Goal: Information Seeking & Learning: Learn about a topic

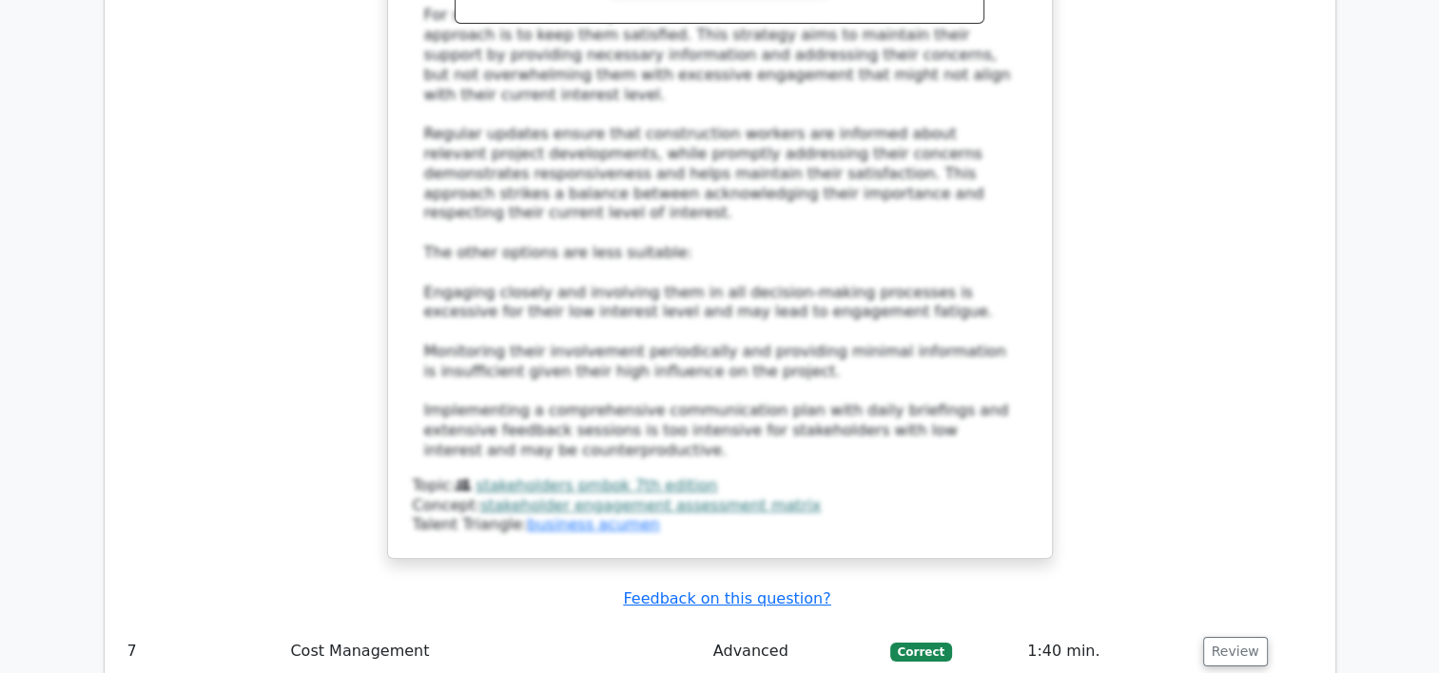
scroll to position [6775, 0]
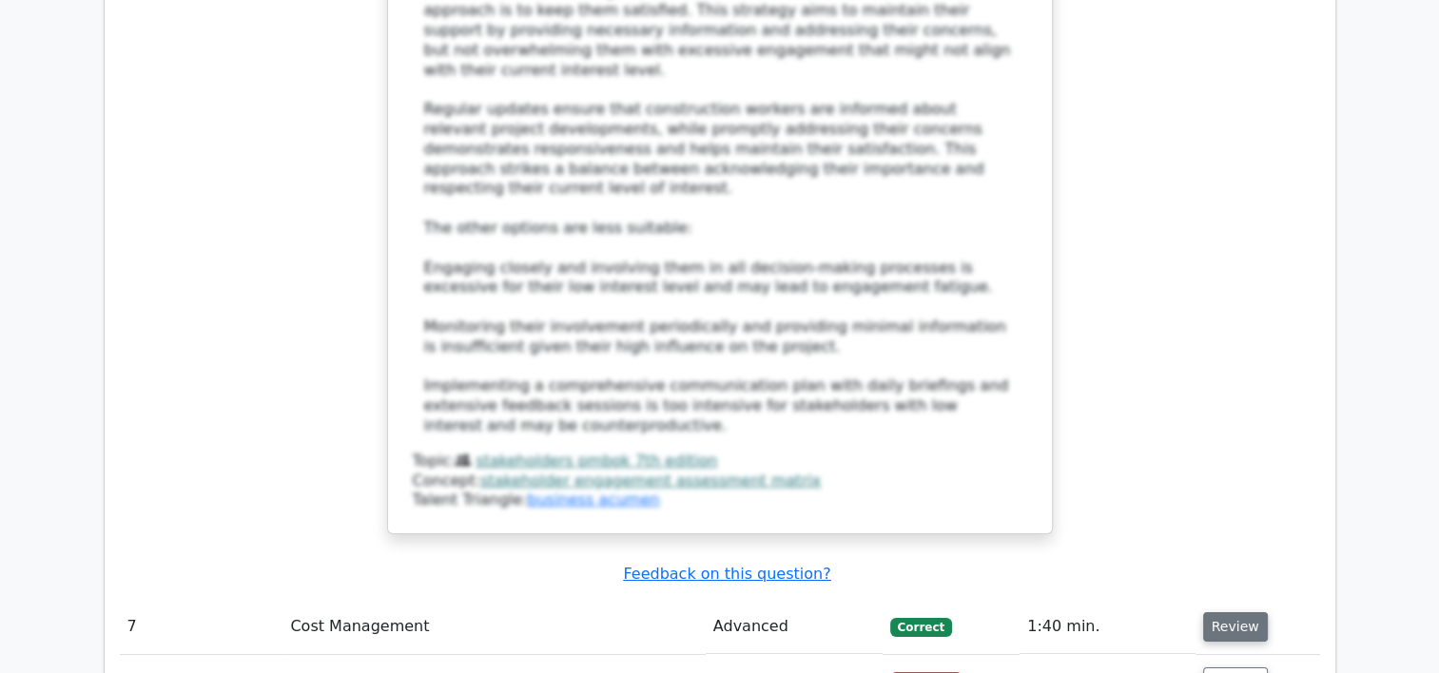
click at [1241, 612] on button "Review" at bounding box center [1235, 626] width 65 height 29
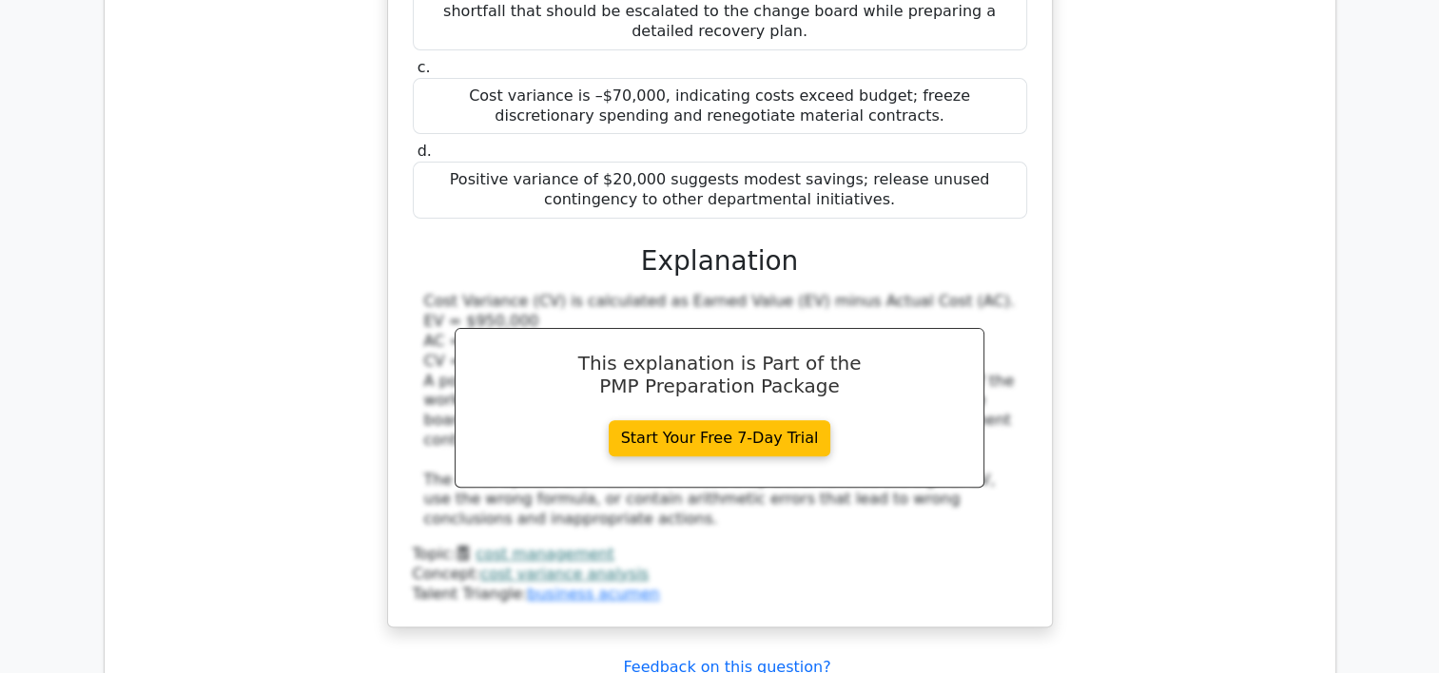
scroll to position [7802, 0]
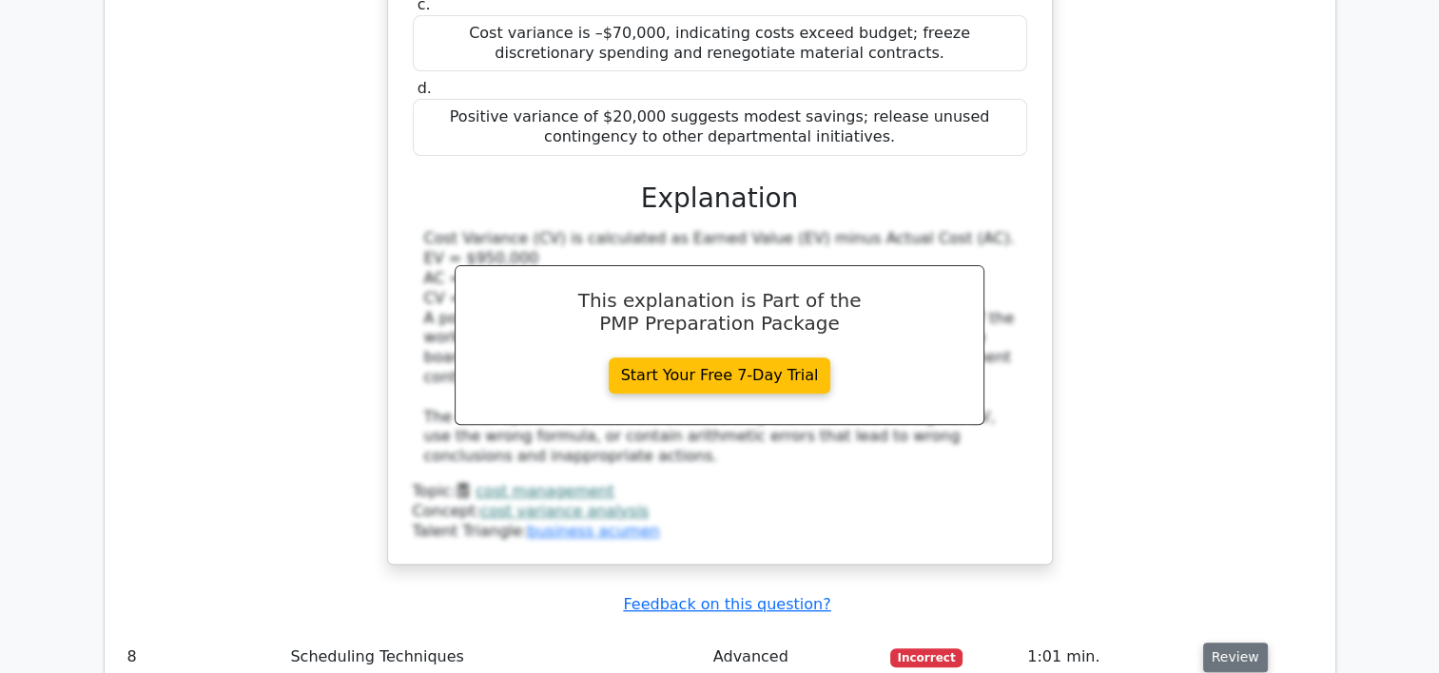
click at [1220, 643] on button "Review" at bounding box center [1235, 657] width 65 height 29
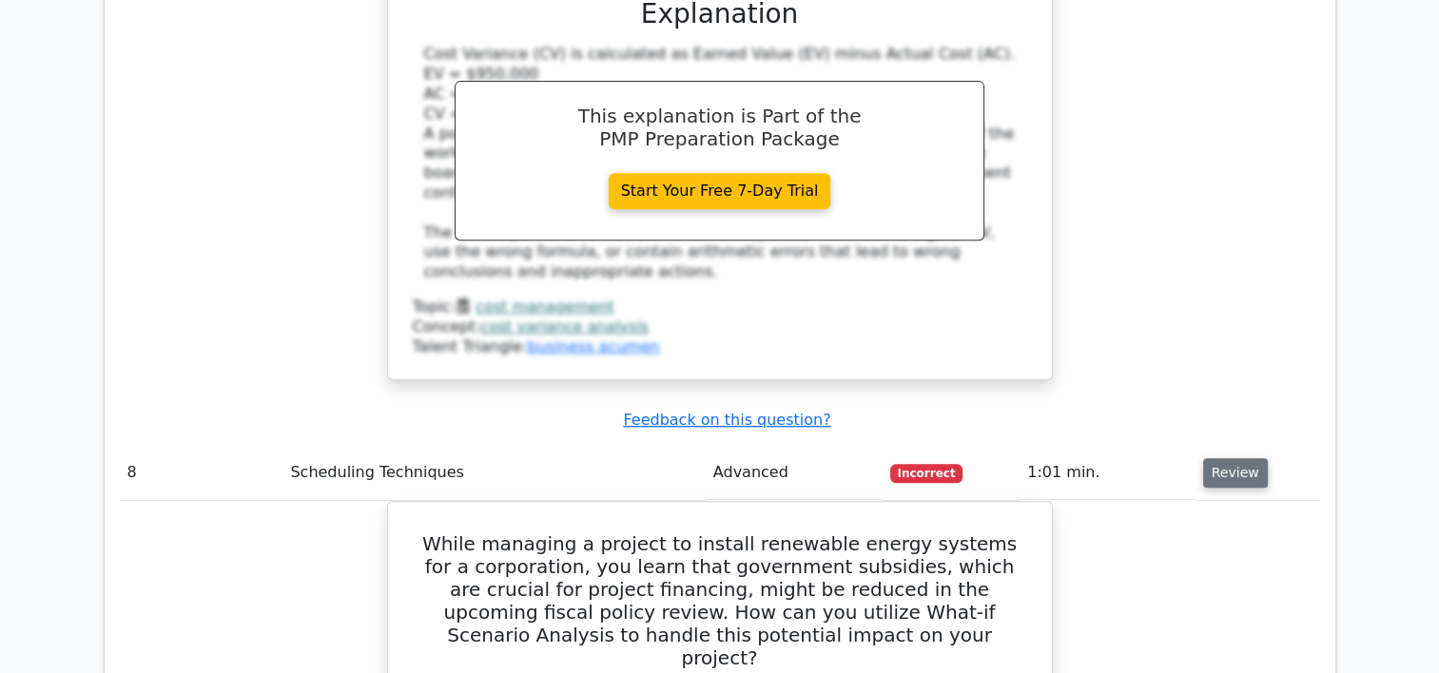
scroll to position [8031, 0]
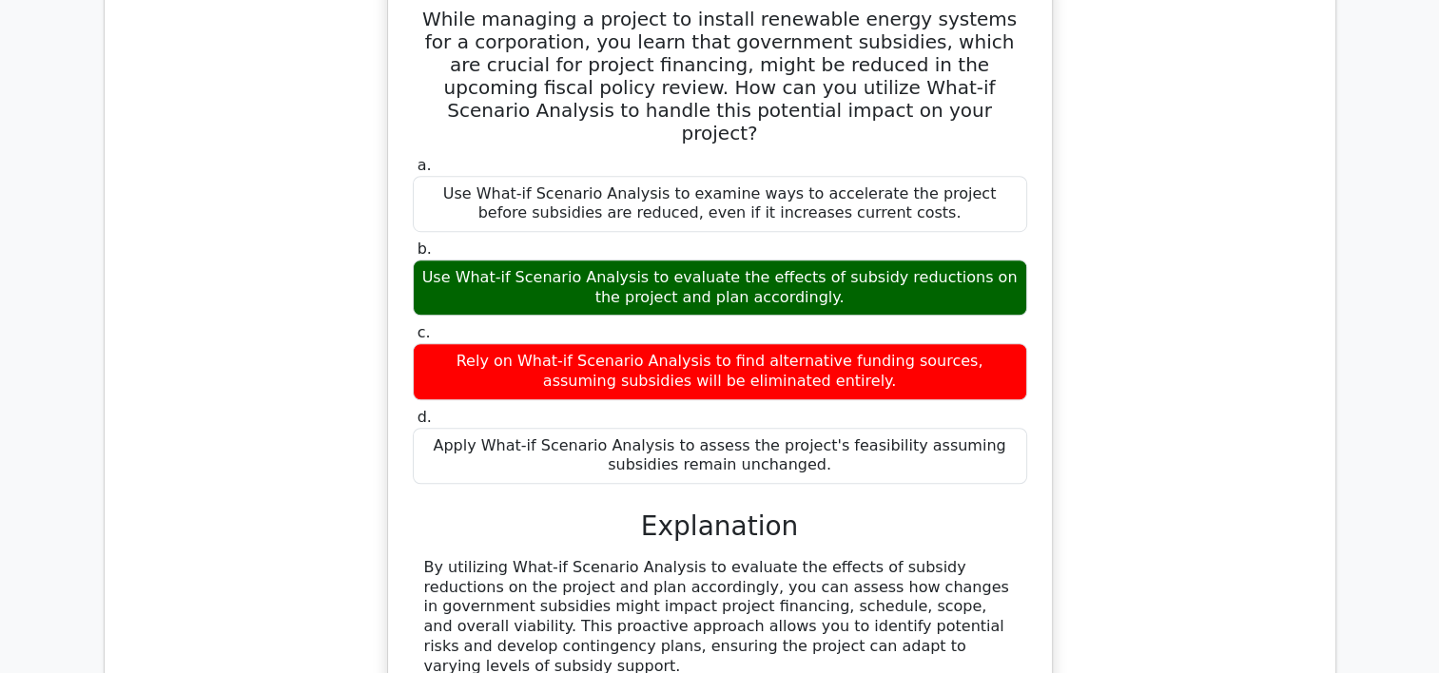
scroll to position [8563, 0]
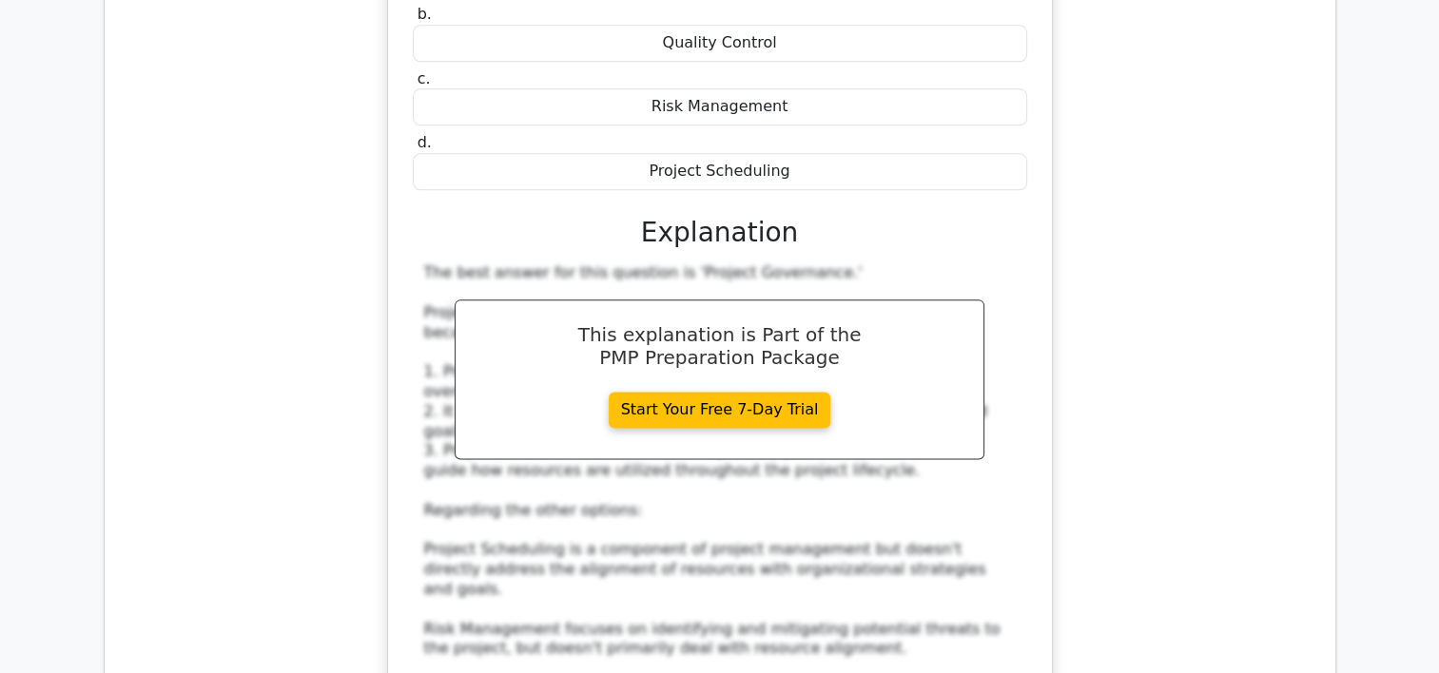
scroll to position [9628, 0]
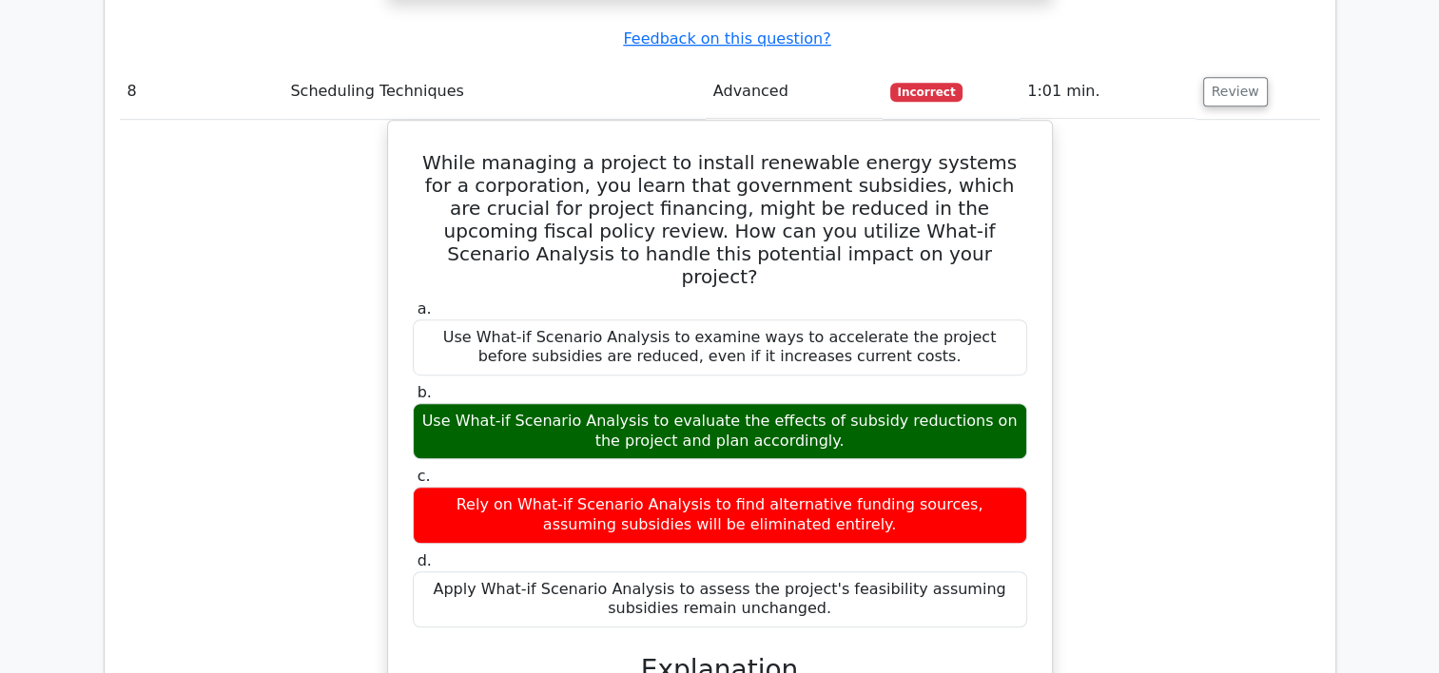
scroll to position [0, 0]
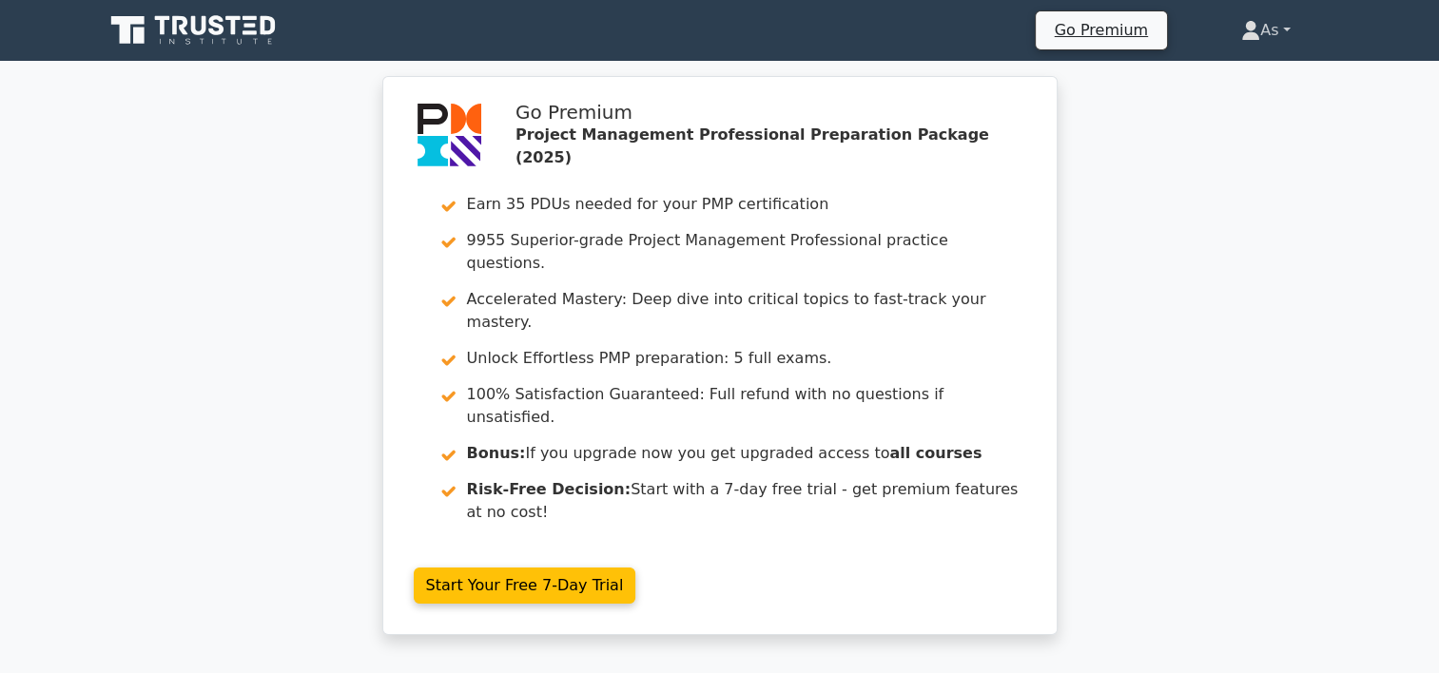
click at [1271, 15] on link "As" at bounding box center [1265, 30] width 140 height 38
click at [1261, 79] on link "Profile" at bounding box center [1271, 75] width 150 height 30
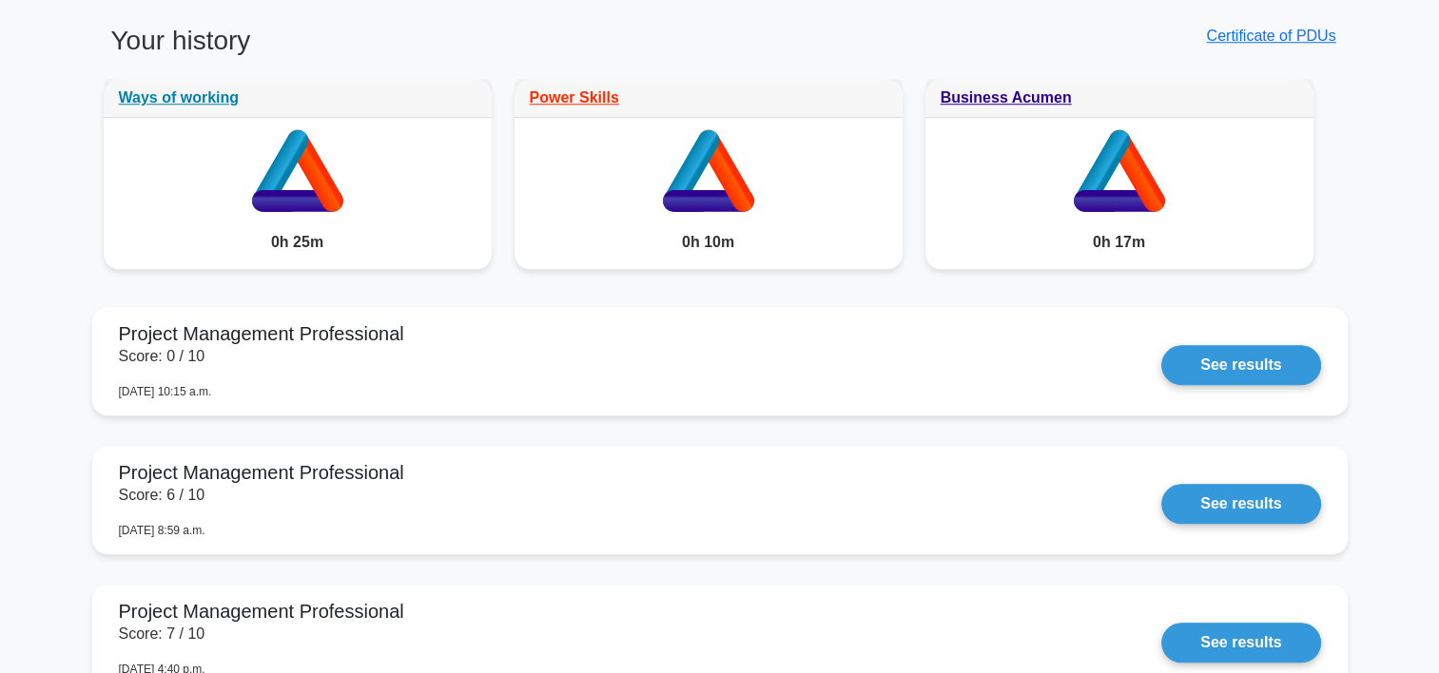
scroll to position [1529, 0]
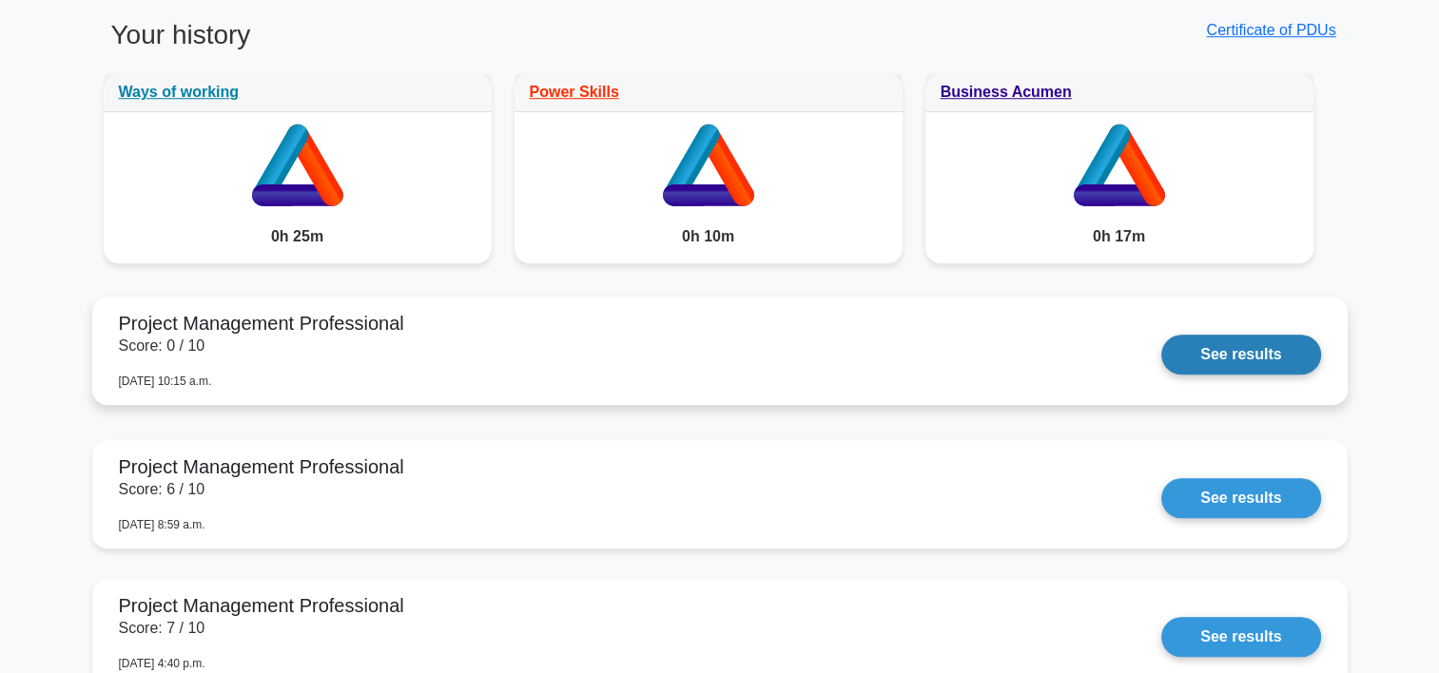
click at [1226, 345] on link "See results" at bounding box center [1240, 355] width 159 height 40
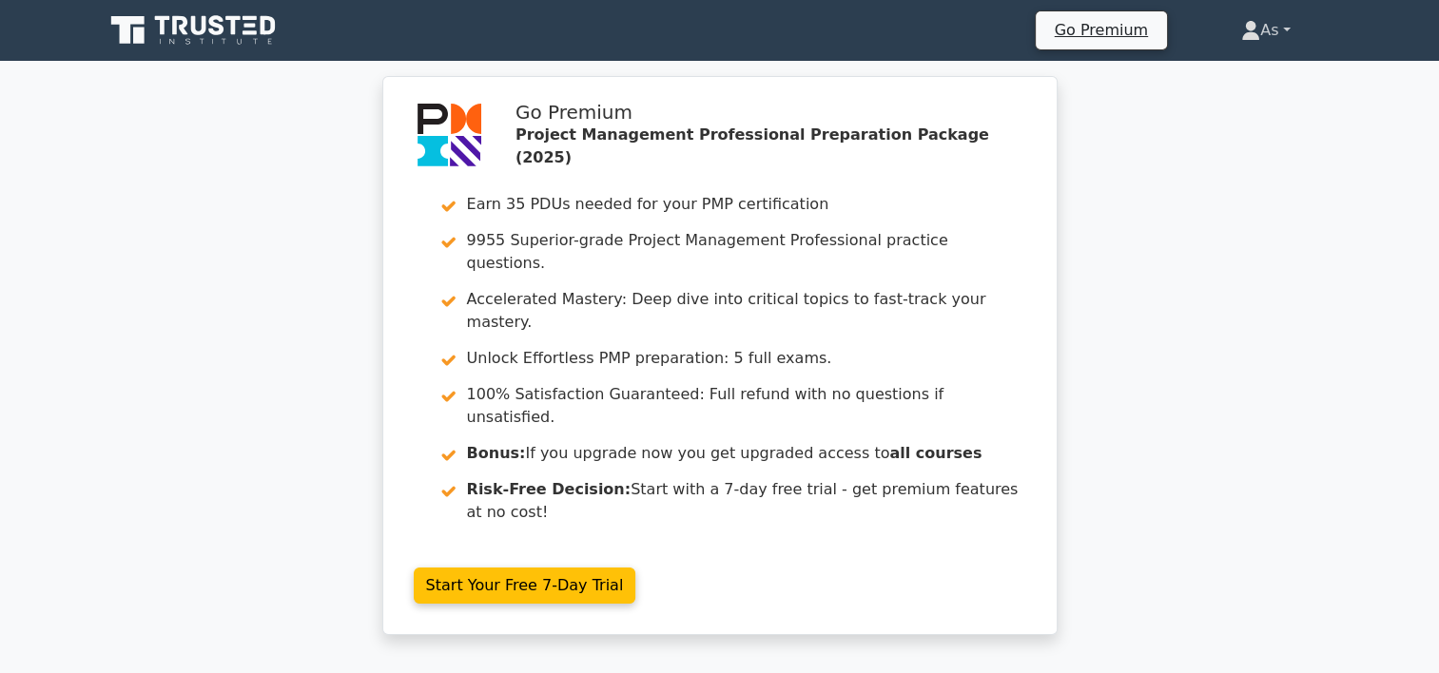
click at [1277, 34] on link "As" at bounding box center [1265, 30] width 140 height 38
click at [1262, 78] on link "Profile" at bounding box center [1271, 75] width 150 height 30
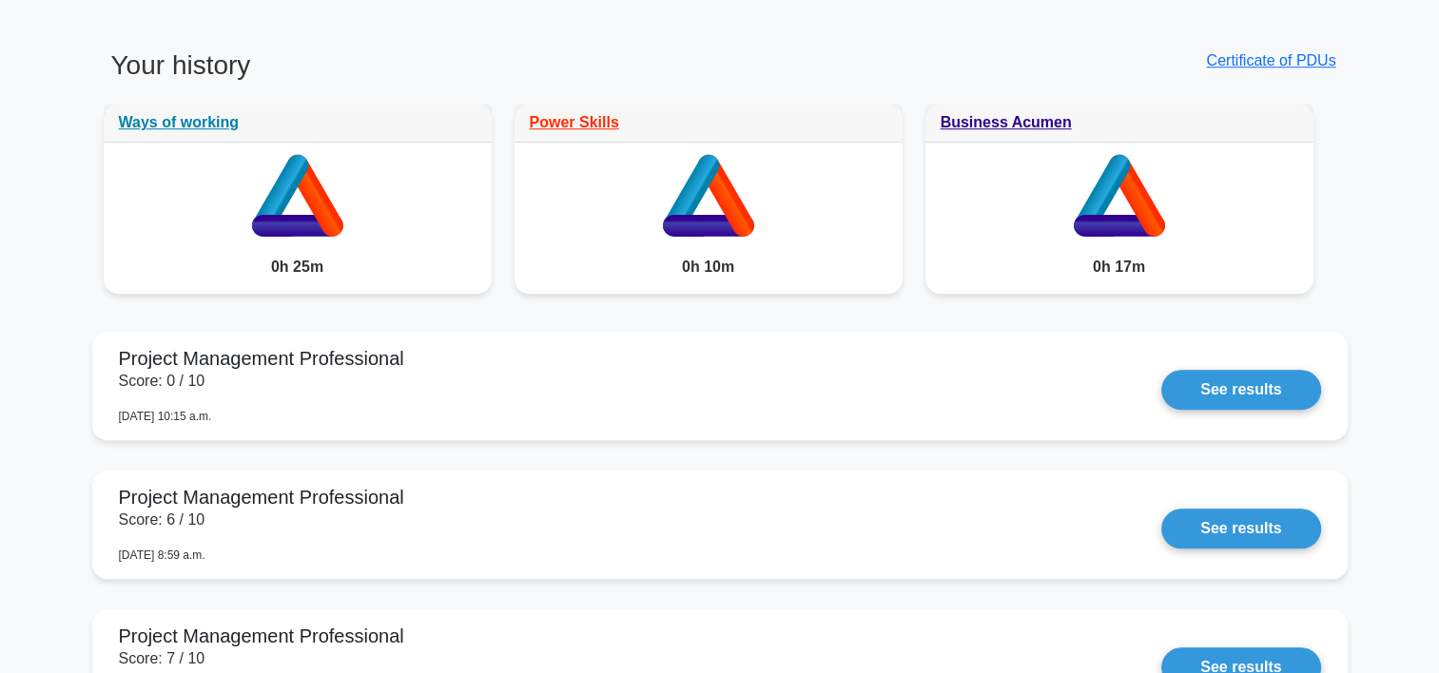
scroll to position [1484, 0]
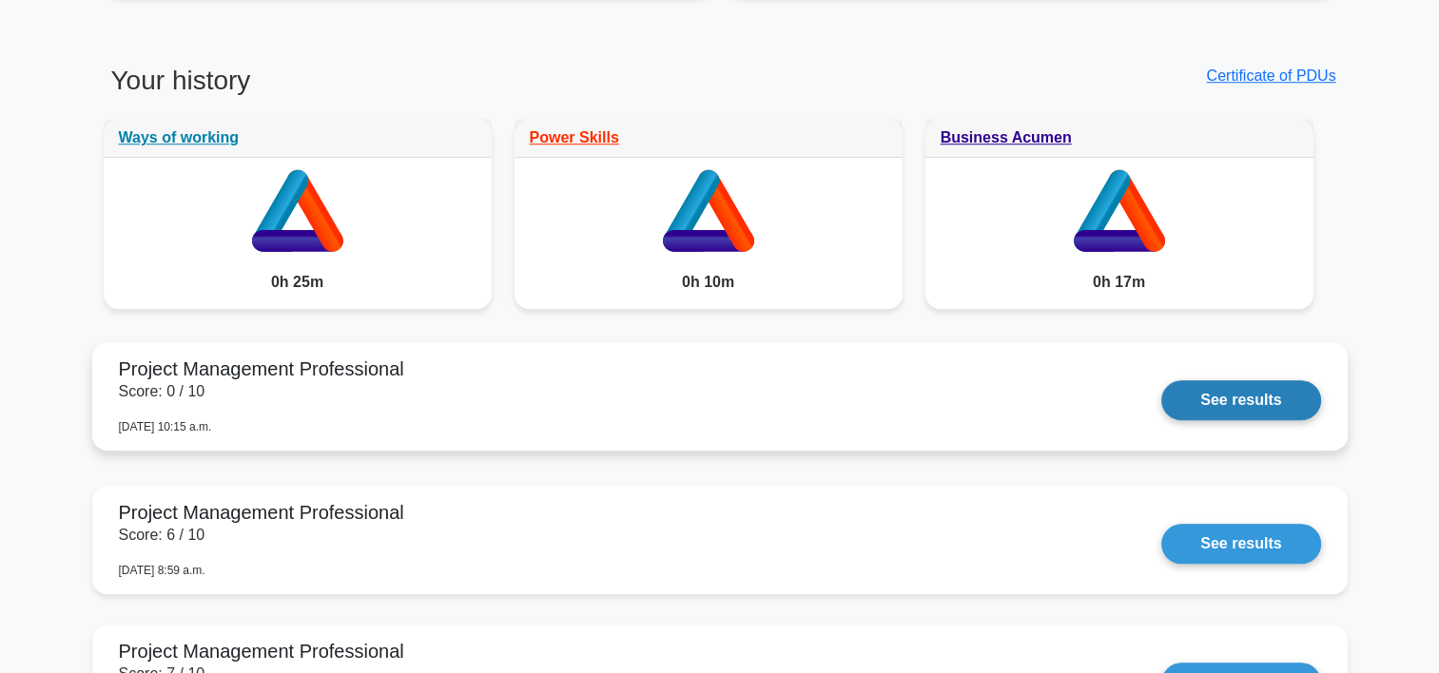
click at [1161, 380] on link "See results" at bounding box center [1240, 400] width 159 height 40
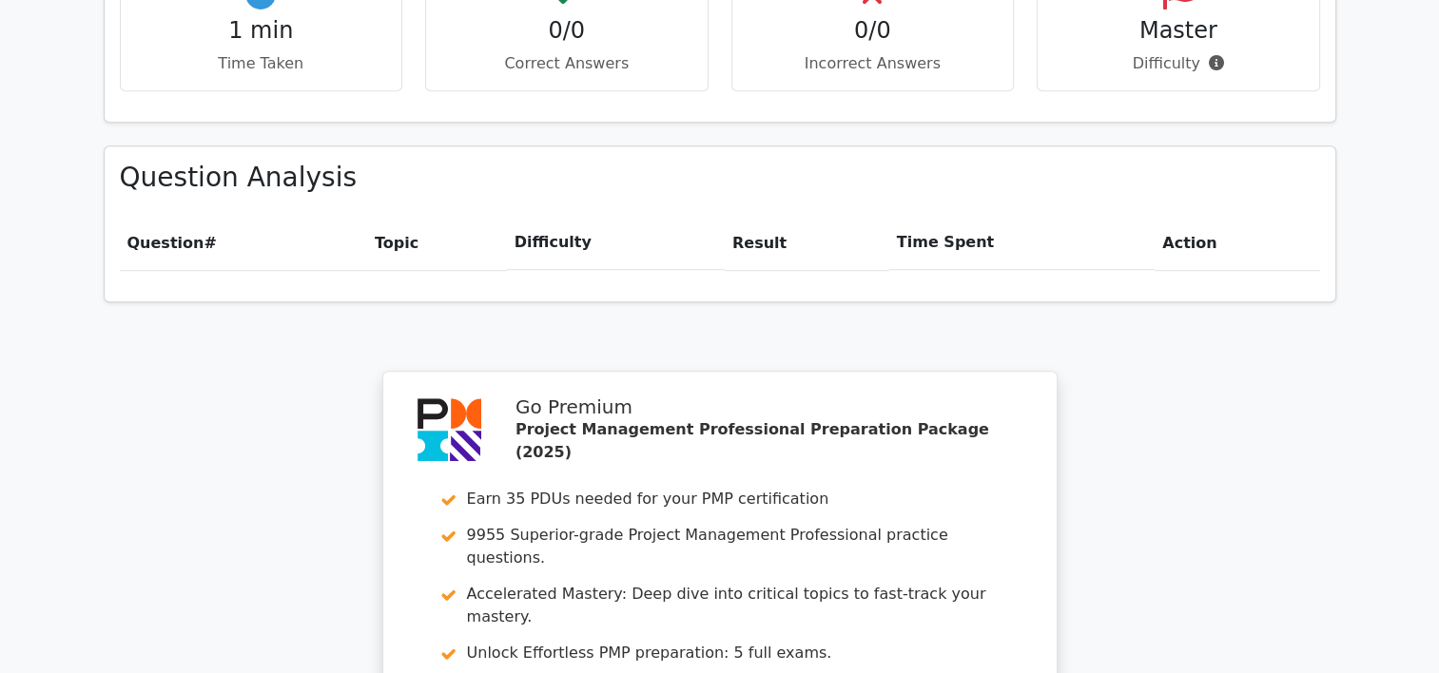
scroll to position [1734, 0]
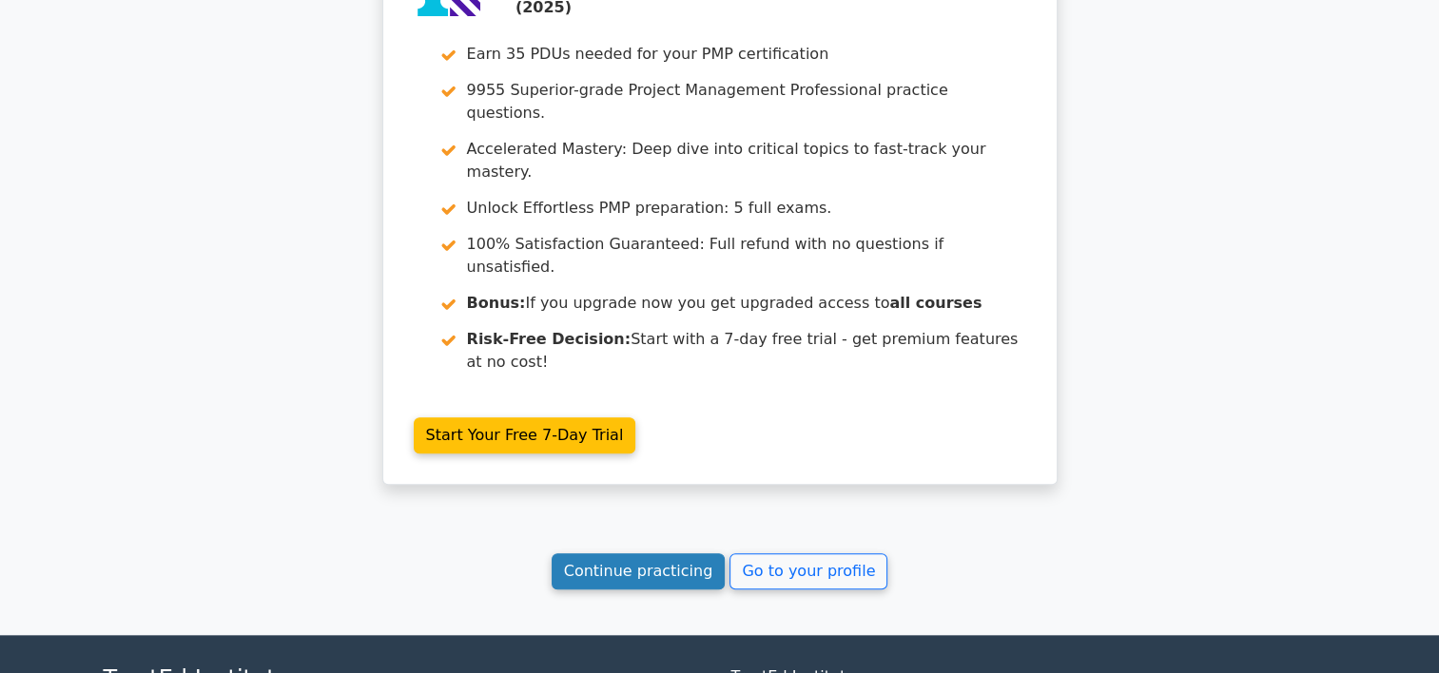
click at [642, 554] on link "Continue practicing" at bounding box center [639, 572] width 174 height 36
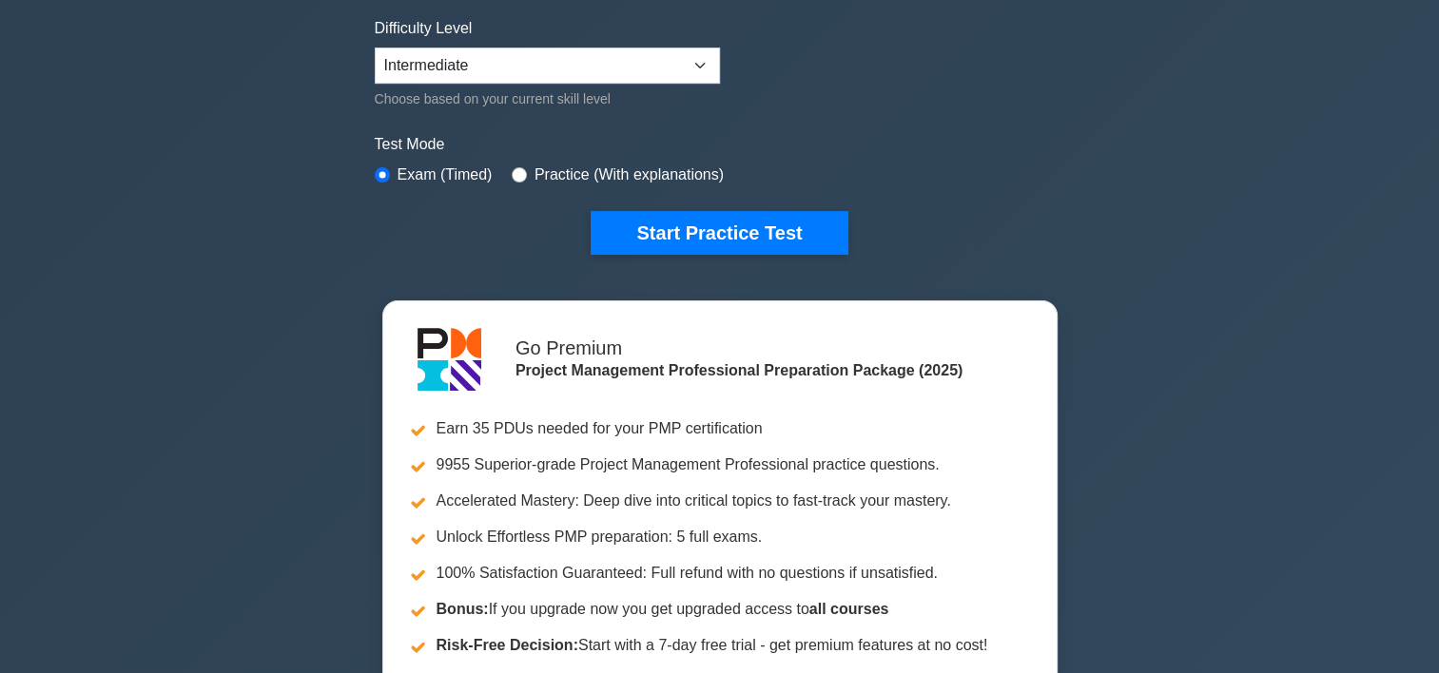
scroll to position [409, 0]
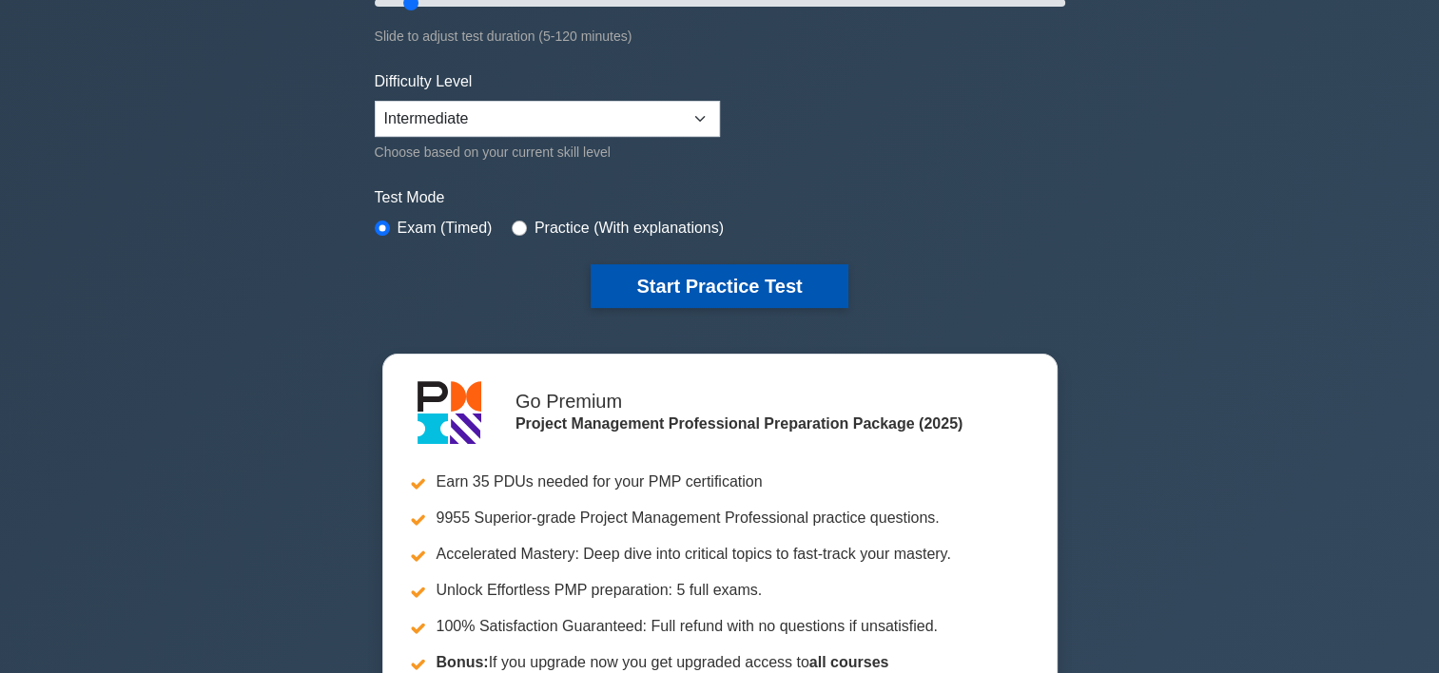
click at [753, 296] on button "Start Practice Test" at bounding box center [719, 286] width 257 height 44
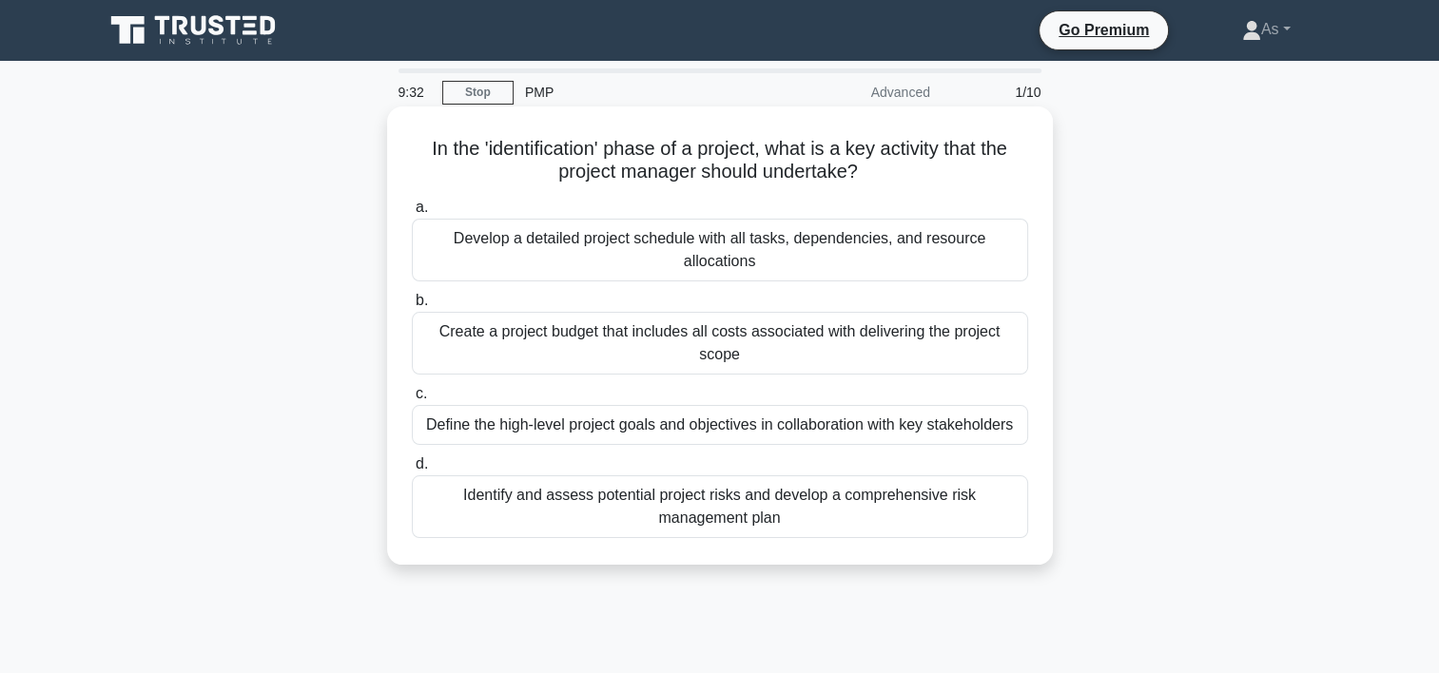
click at [662, 431] on div "Define the high-level project goals and objectives in collaboration with key st…" at bounding box center [720, 425] width 616 height 40
click at [412, 400] on input "c. Define the high-level project goals and objectives in collaboration with key…" at bounding box center [412, 394] width 0 height 12
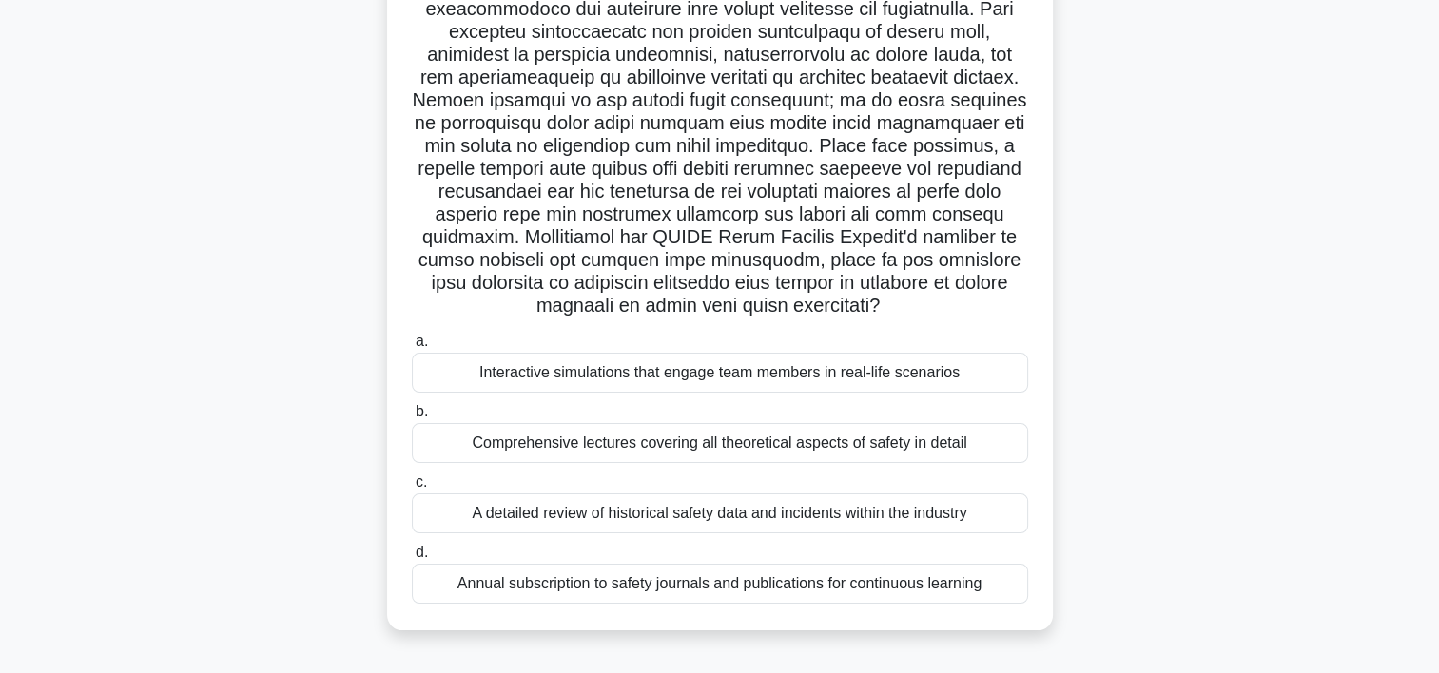
scroll to position [228, 0]
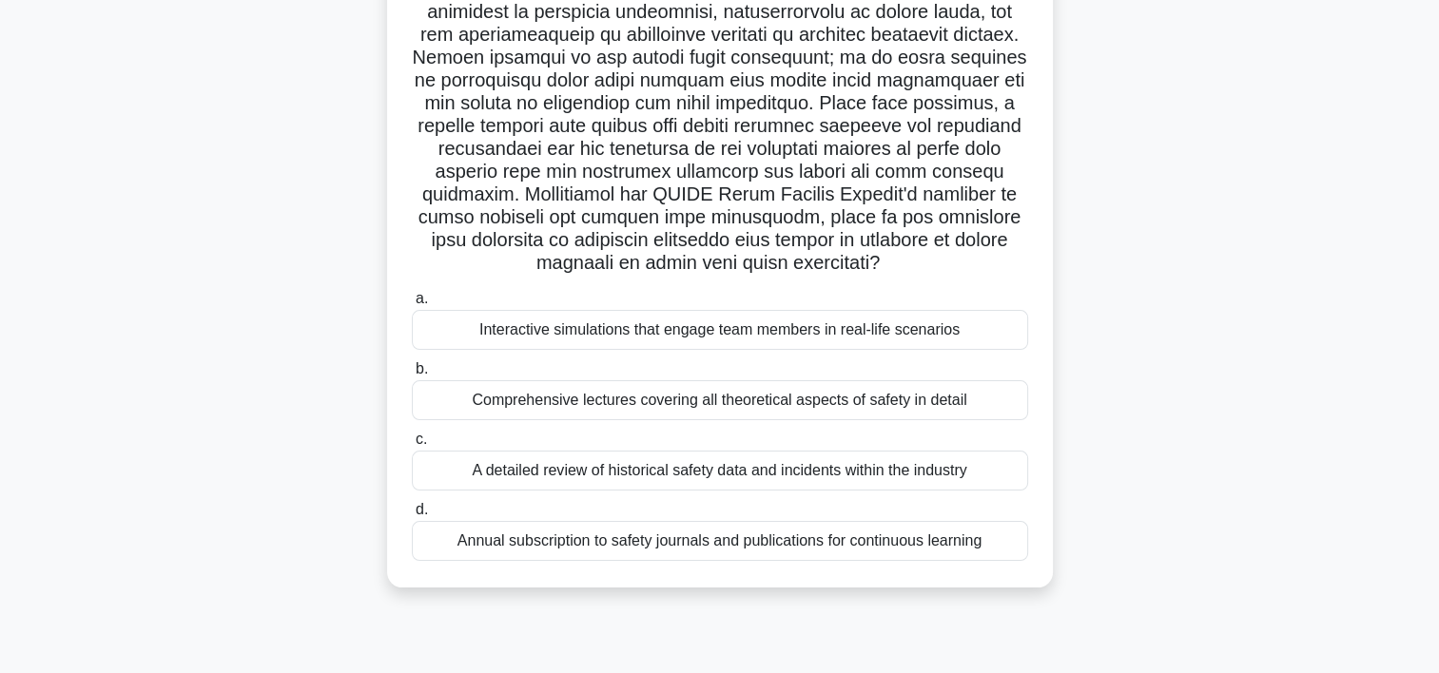
click at [803, 406] on div "Comprehensive lectures covering all theoretical aspects of safety in detail" at bounding box center [720, 400] width 616 height 40
click at [412, 376] on input "b. Comprehensive lectures covering all theoretical aspects of safety in detail" at bounding box center [412, 369] width 0 height 12
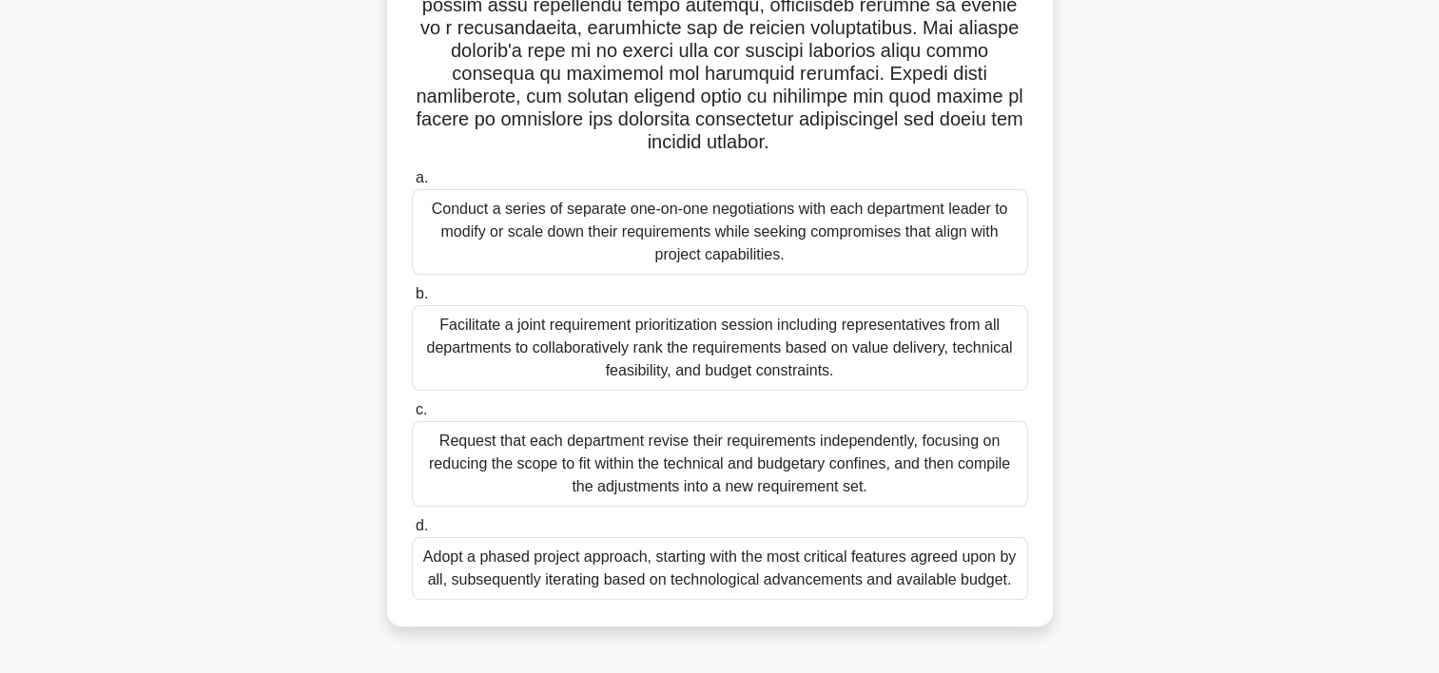
scroll to position [354, 0]
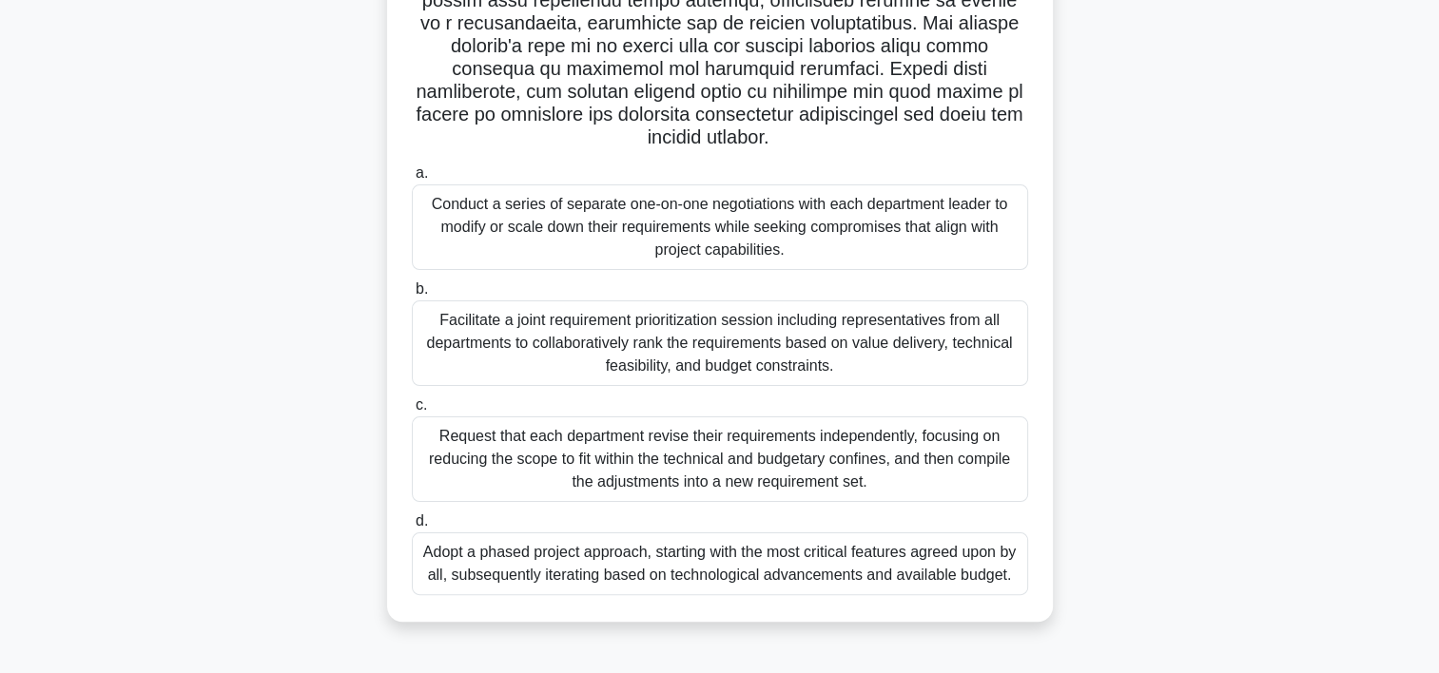
click at [924, 571] on div "Adopt a phased project approach, starting with the most critical features agree…" at bounding box center [720, 564] width 616 height 63
click at [412, 528] on input "d. Adopt a phased project approach, starting with the most critical features ag…" at bounding box center [412, 521] width 0 height 12
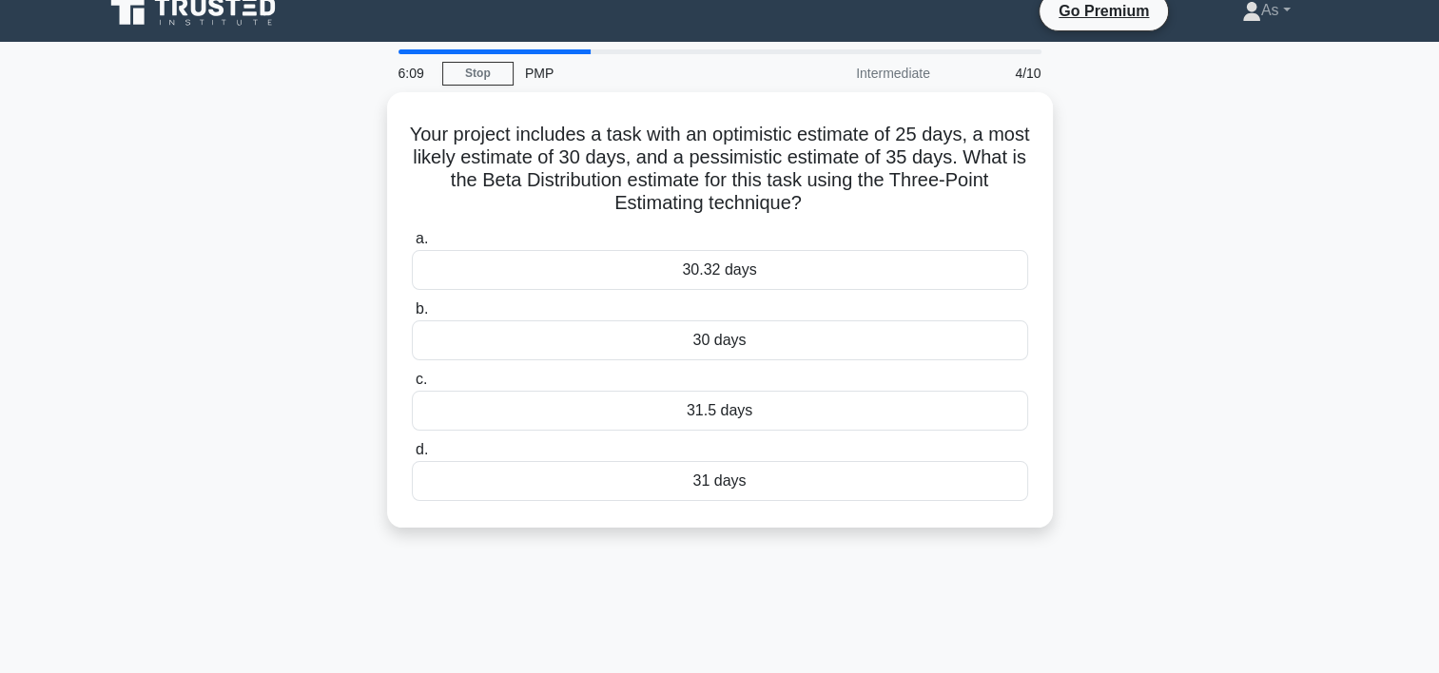
scroll to position [0, 0]
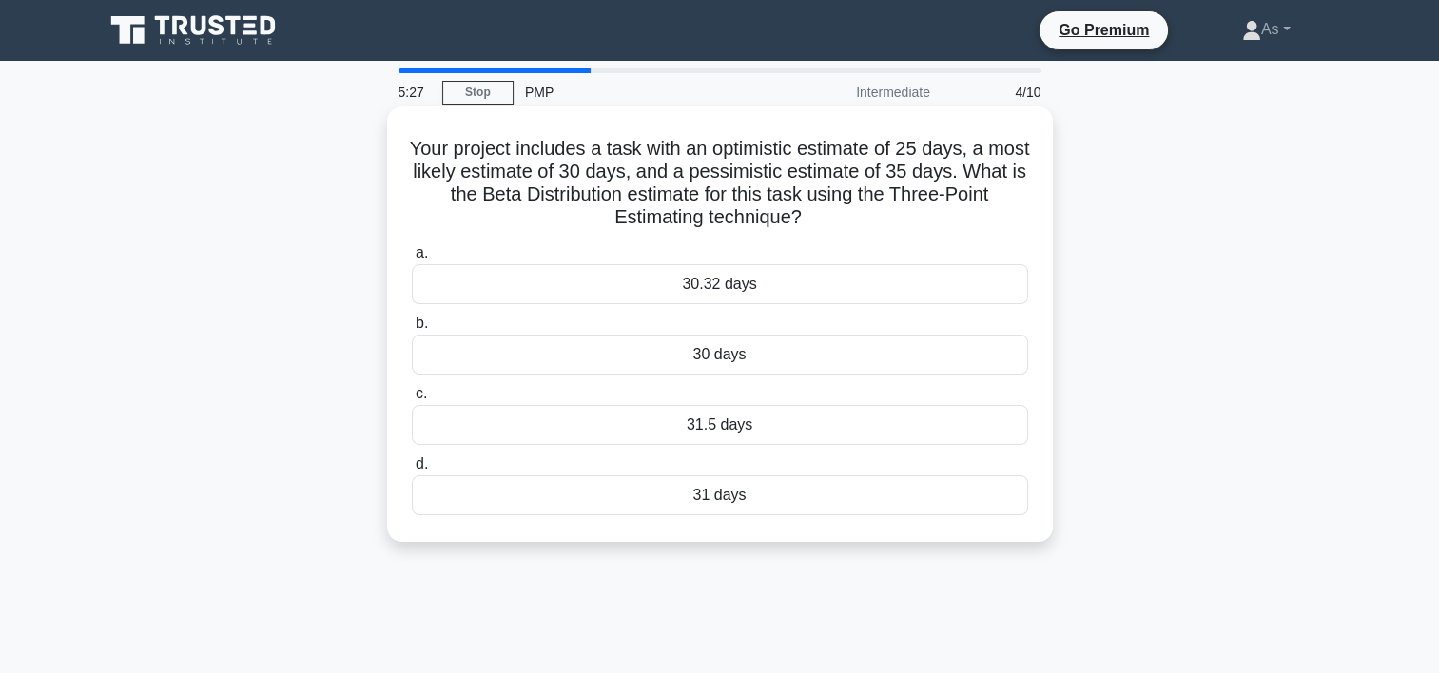
click at [906, 367] on div "30 days" at bounding box center [720, 355] width 616 height 40
click at [412, 330] on input "b. 30 days" at bounding box center [412, 324] width 0 height 12
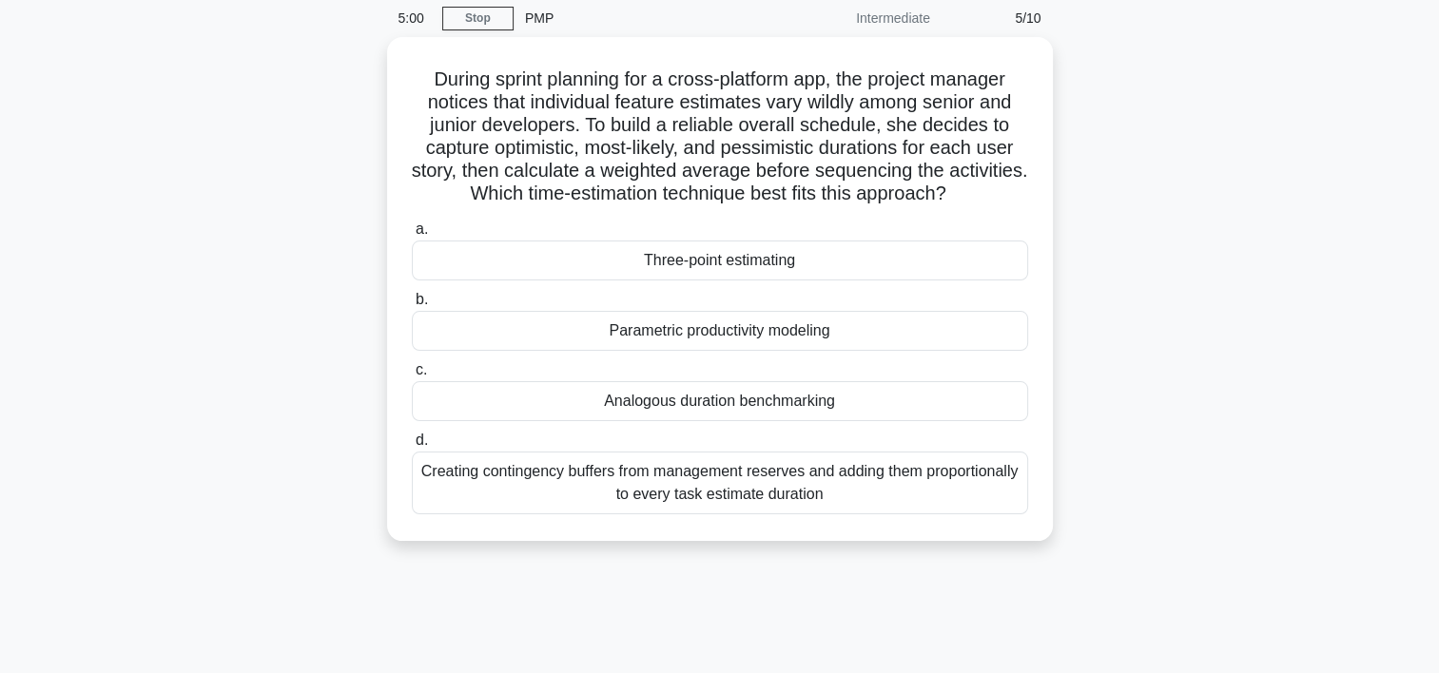
scroll to position [76, 0]
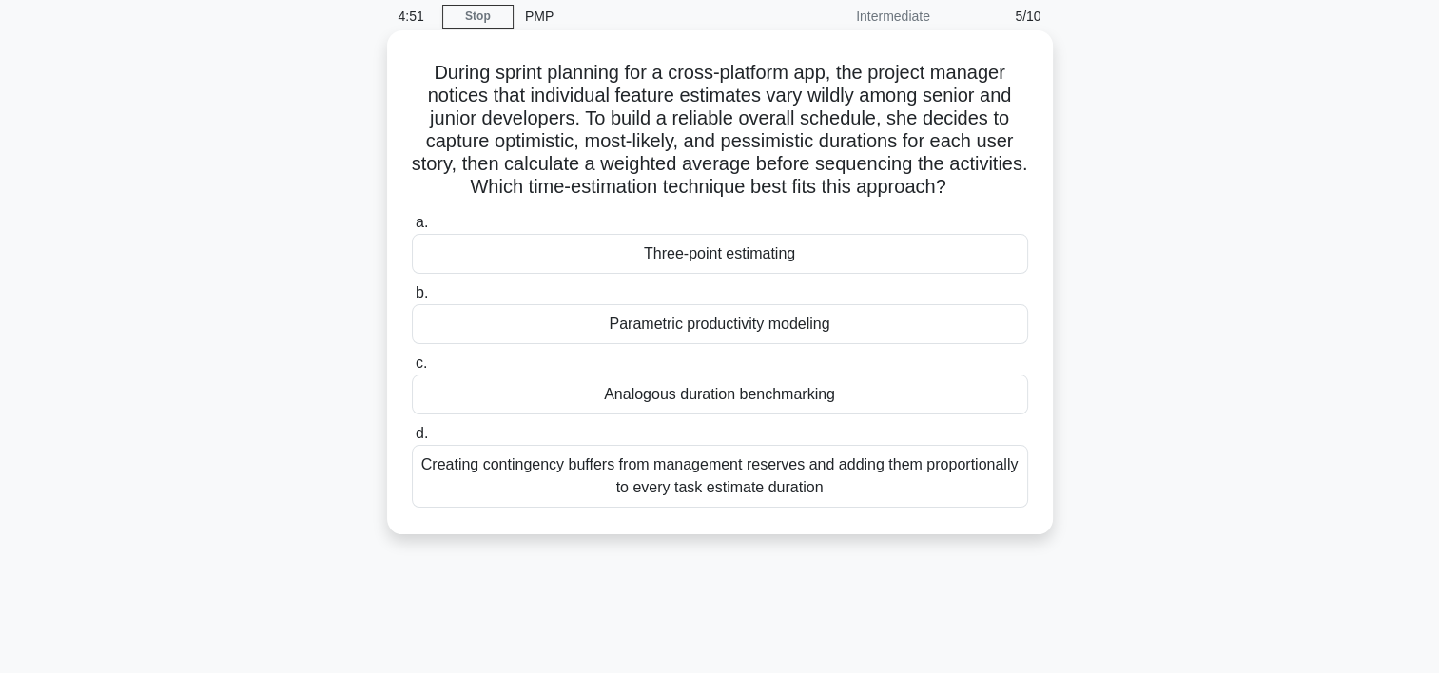
click at [886, 268] on div "Three-point estimating" at bounding box center [720, 254] width 616 height 40
click at [412, 229] on input "a. Three-point estimating" at bounding box center [412, 223] width 0 height 12
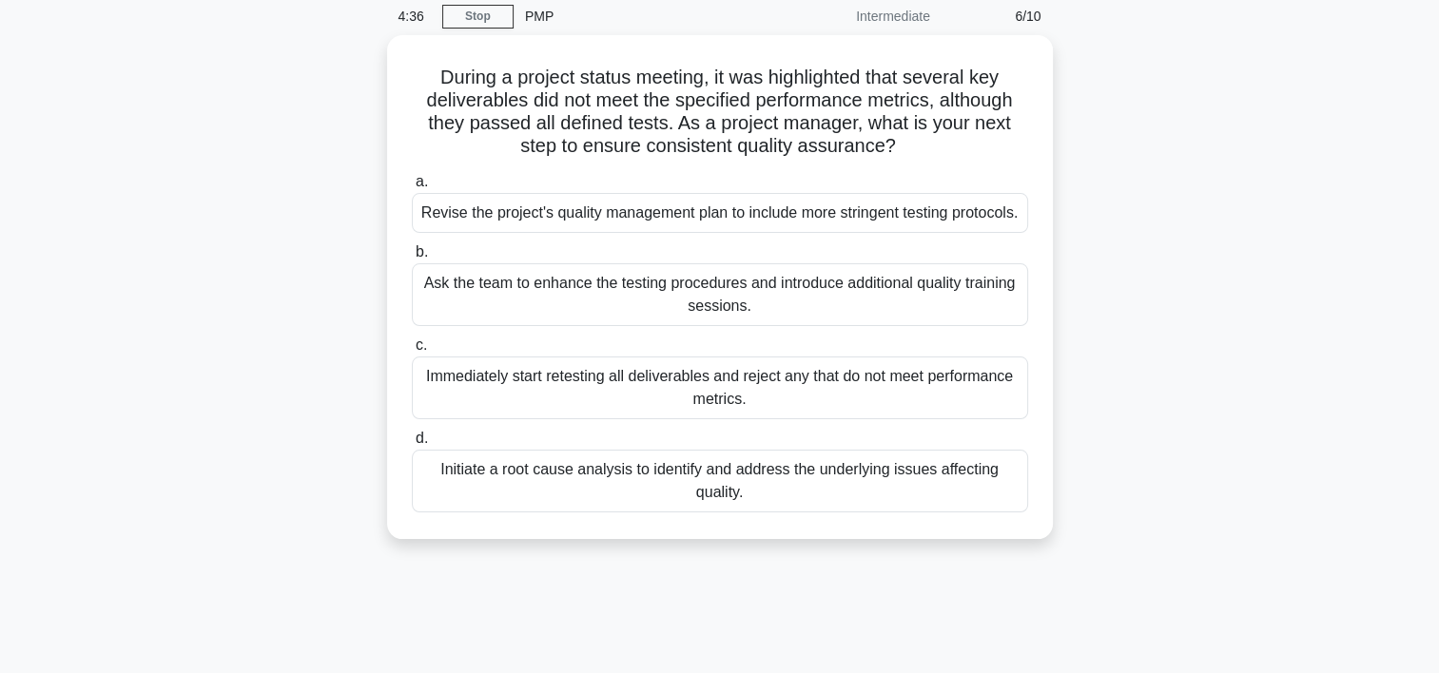
scroll to position [38, 0]
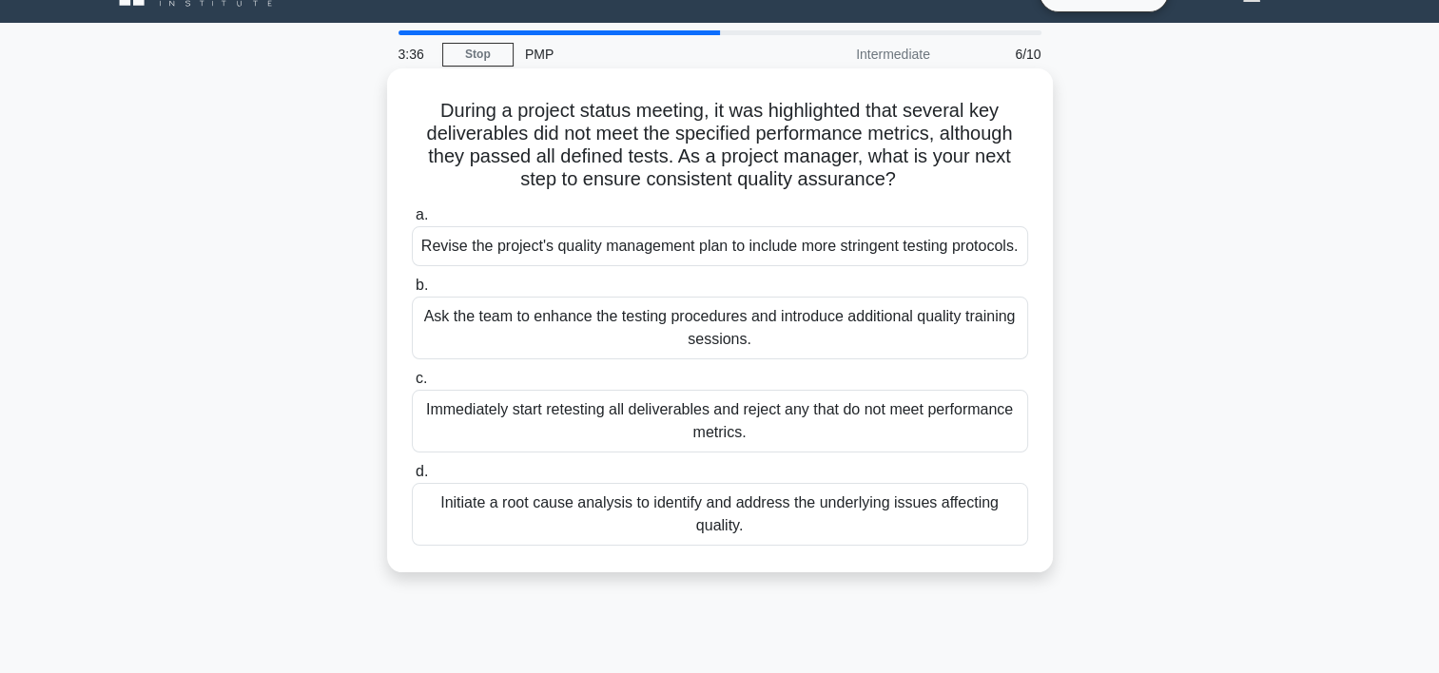
click at [810, 546] on div "Initiate a root cause analysis to identify and address the underlying issues af…" at bounding box center [720, 514] width 616 height 63
click at [412, 478] on input "d. Initiate a root cause analysis to identify and address the underlying issues…" at bounding box center [412, 472] width 0 height 12
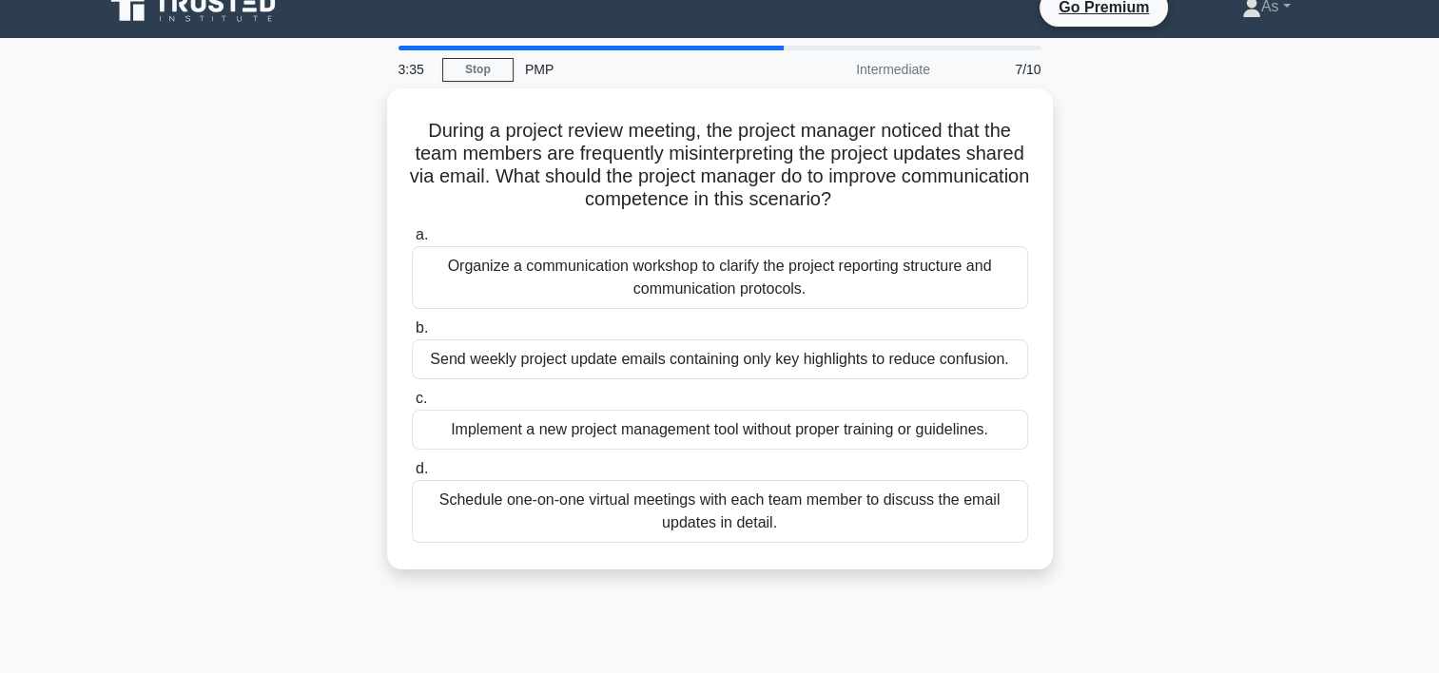
scroll to position [0, 0]
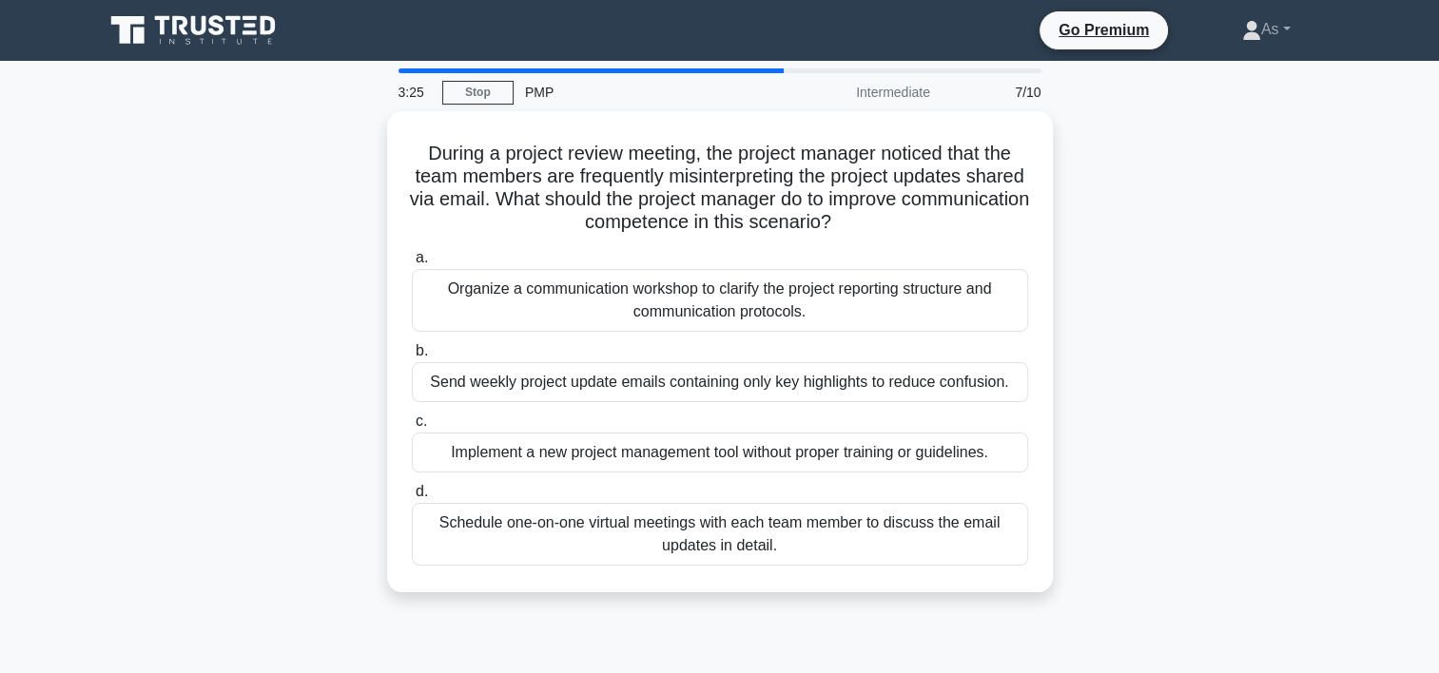
click at [1167, 409] on div "During a project review meeting, the project manager noticed that the team memb…" at bounding box center [719, 363] width 1255 height 504
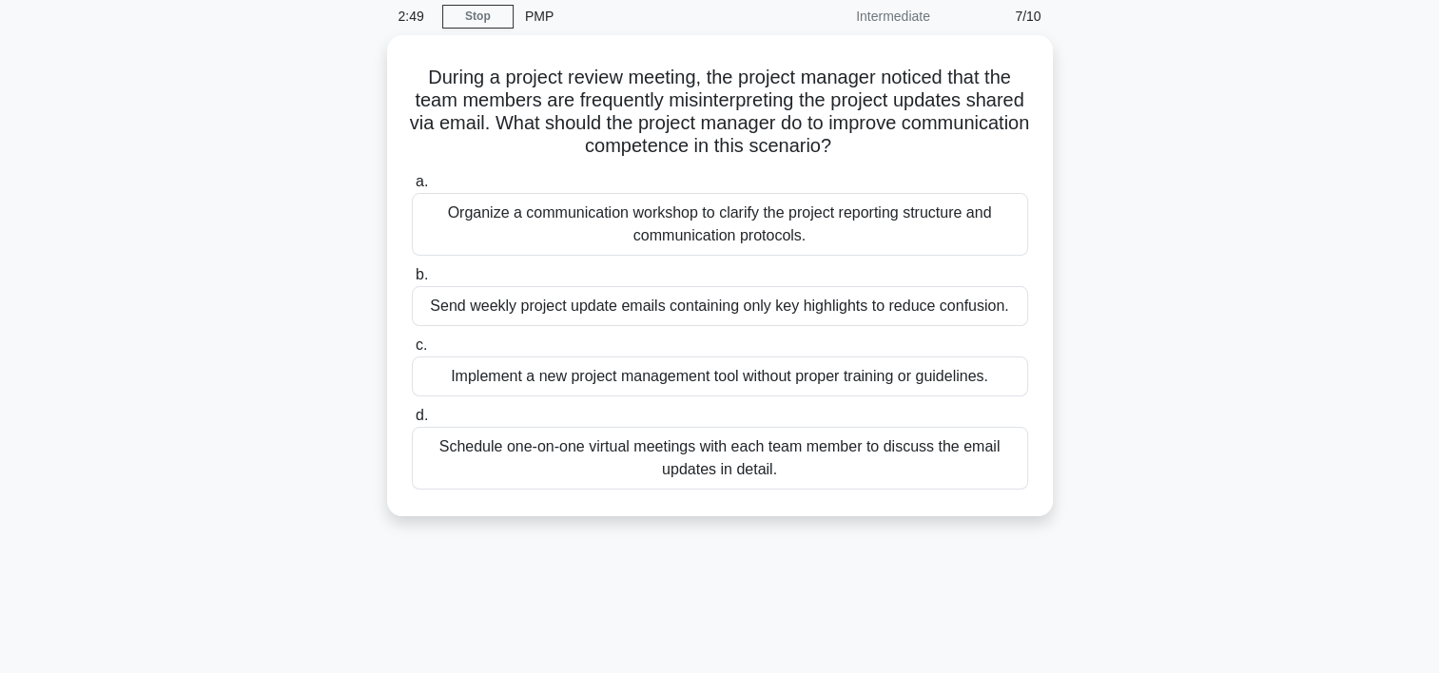
scroll to position [38, 0]
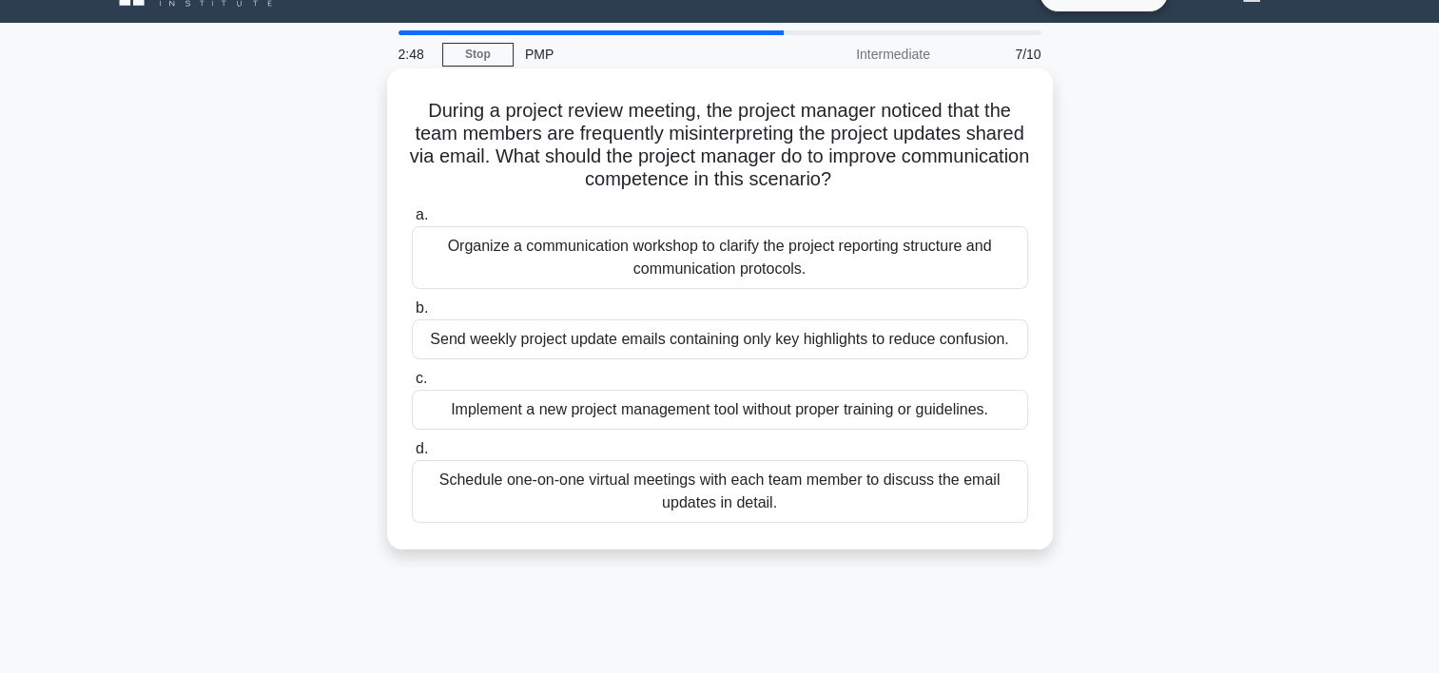
click at [889, 270] on div "Organize a communication workshop to clarify the project reporting structure an…" at bounding box center [720, 257] width 616 height 63
click at [412, 222] on input "a. Organize a communication workshop to clarify the project reporting structure…" at bounding box center [412, 215] width 0 height 12
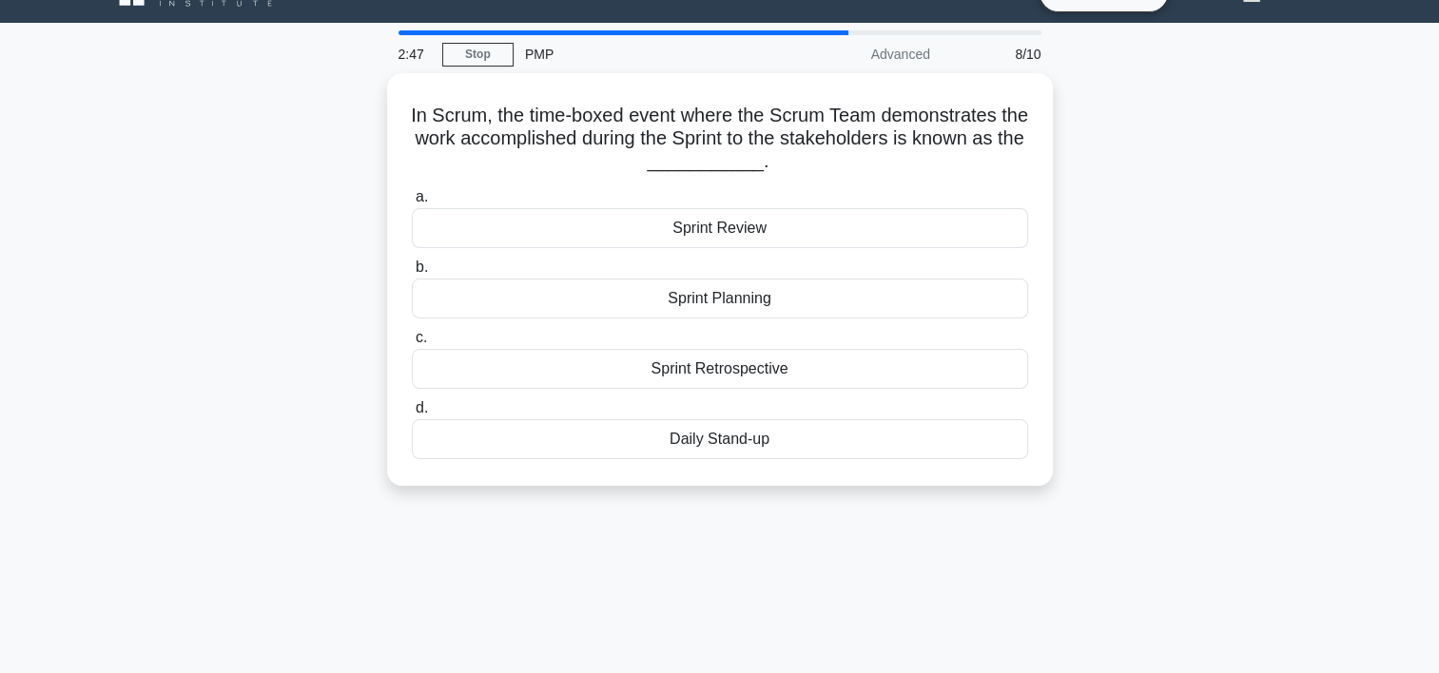
scroll to position [0, 0]
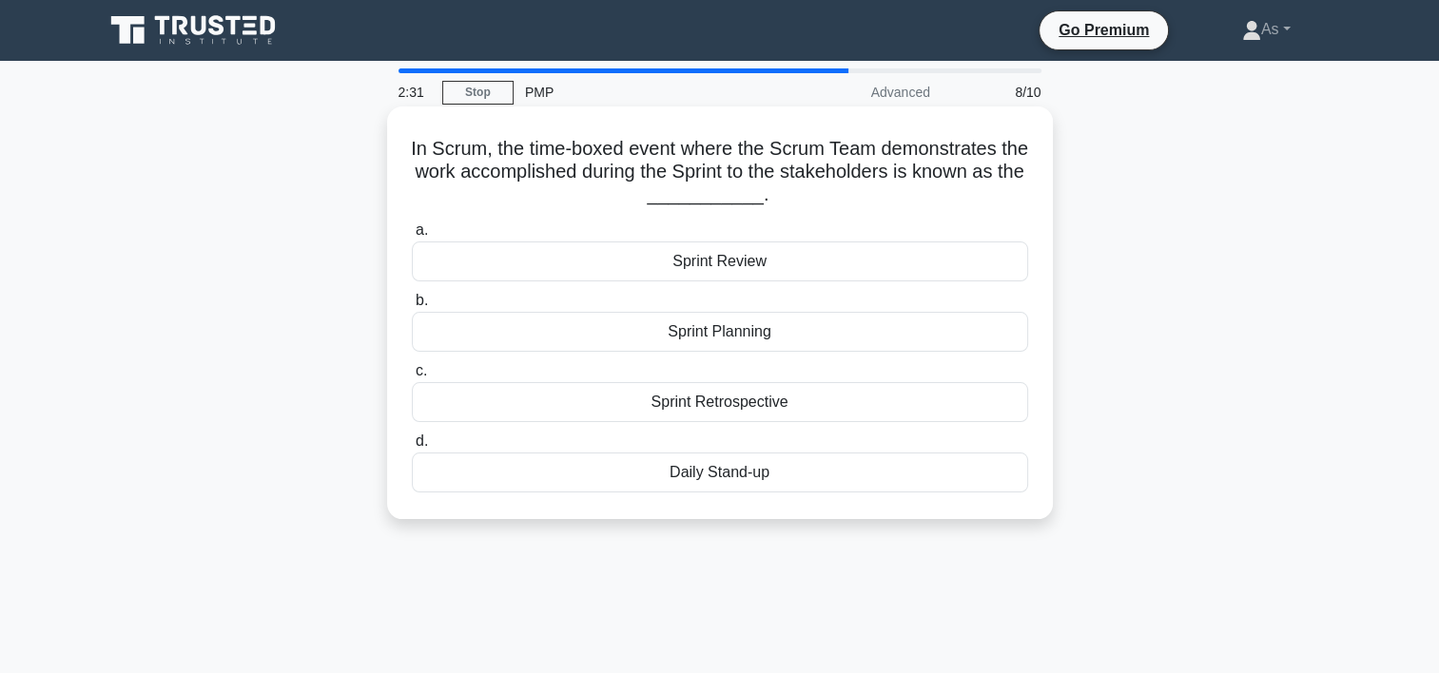
click at [978, 262] on div "Sprint Review" at bounding box center [720, 262] width 616 height 40
click at [412, 237] on input "a. Sprint Review" at bounding box center [412, 230] width 0 height 12
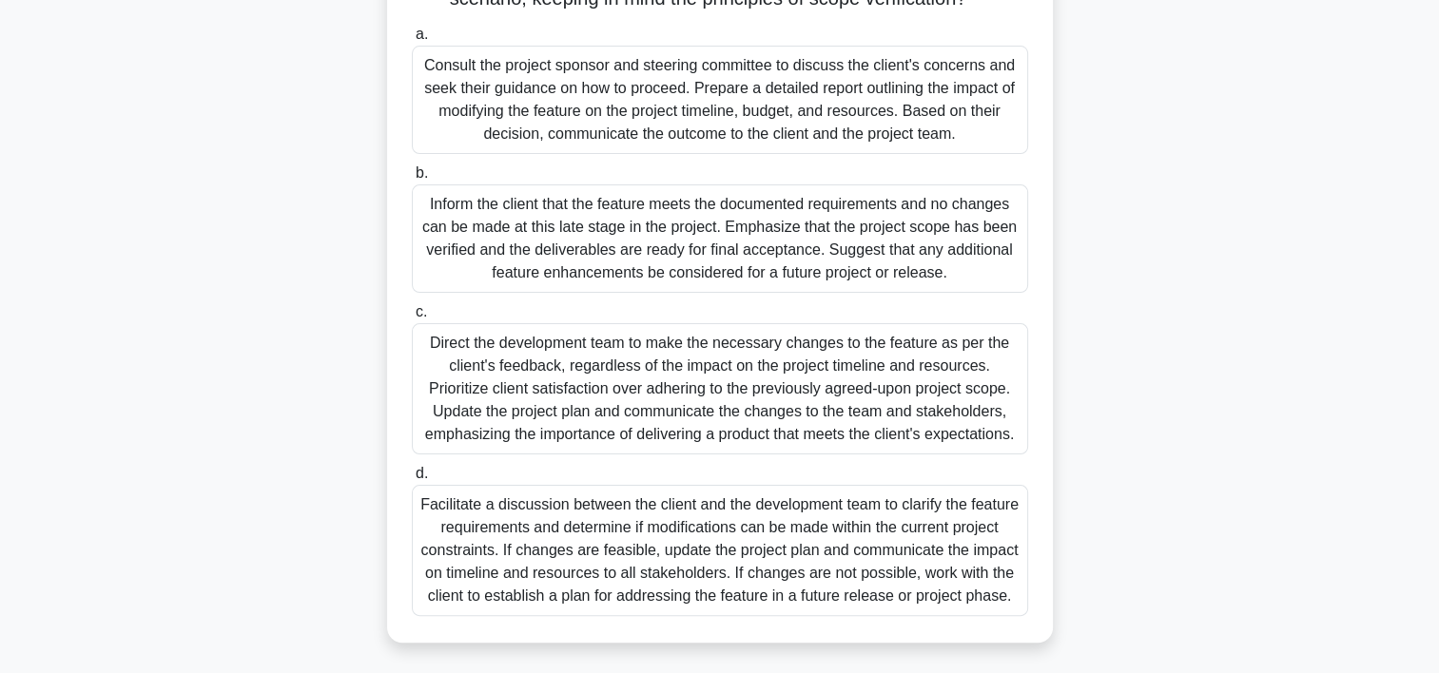
scroll to position [429, 0]
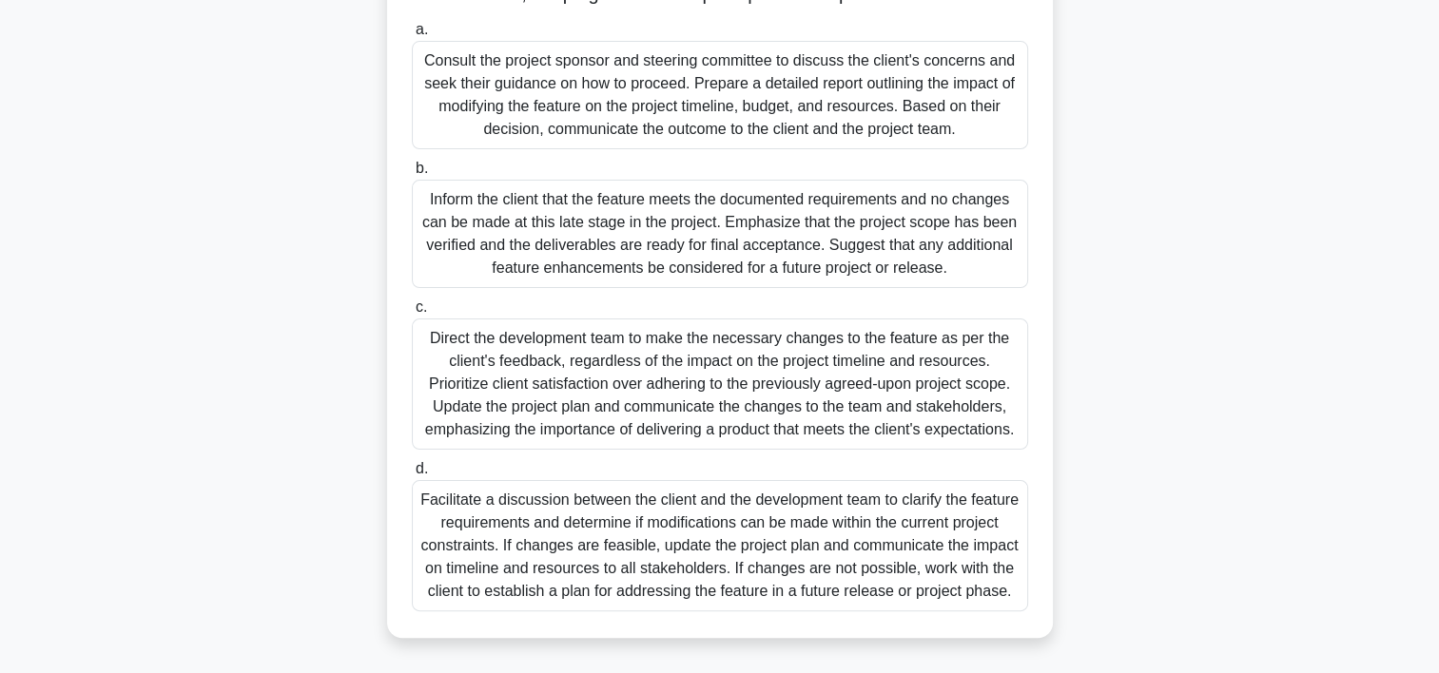
click at [874, 559] on div "Facilitate a discussion between the client and the development team to clarify …" at bounding box center [720, 545] width 616 height 131
click at [412, 476] on input "d. Facilitate a discussion between the client and the development team to clari…" at bounding box center [412, 469] width 0 height 12
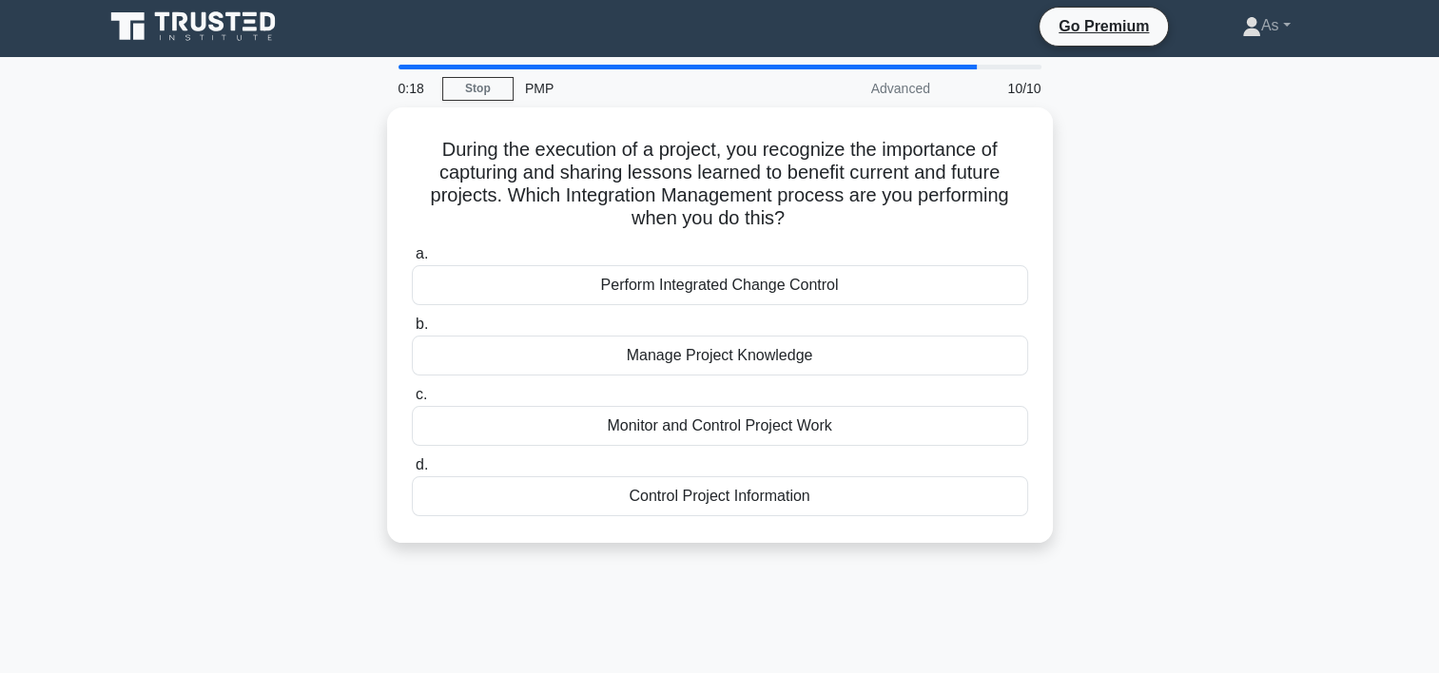
scroll to position [0, 0]
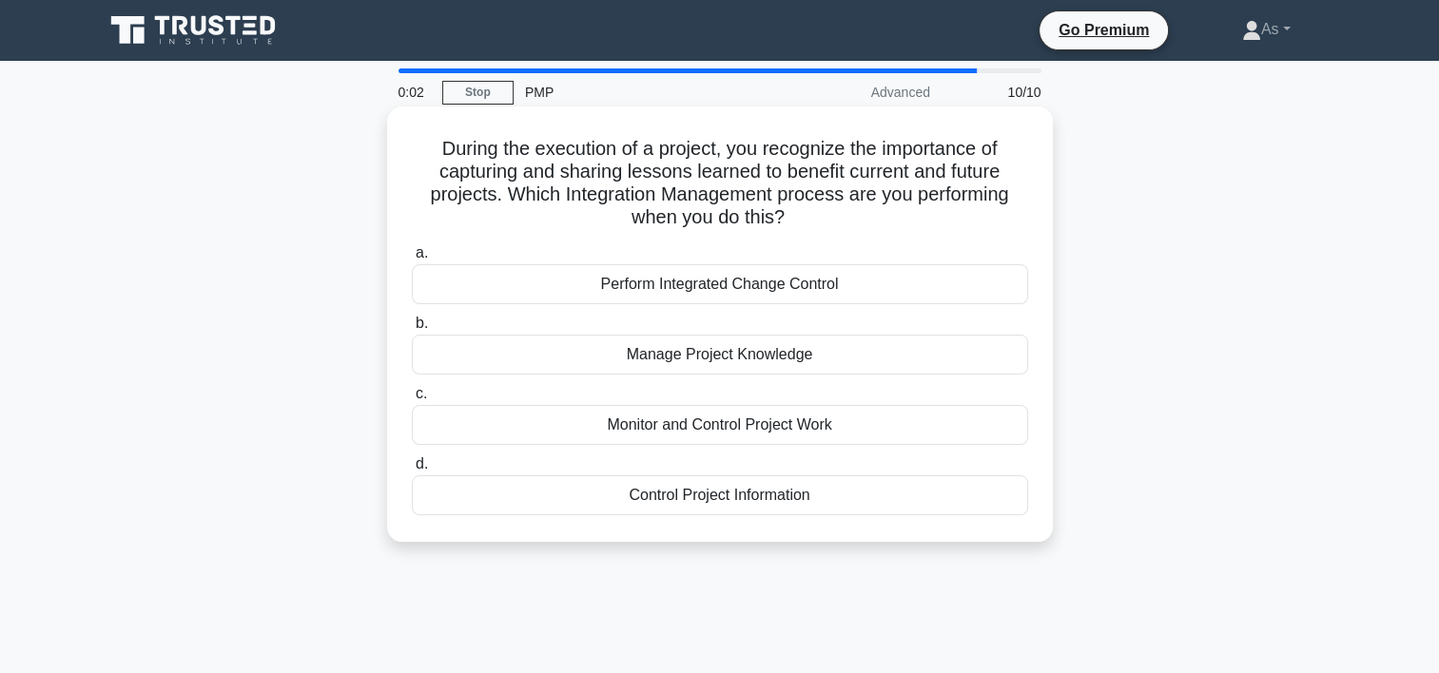
click at [921, 355] on div "Manage Project Knowledge" at bounding box center [720, 355] width 616 height 40
click at [412, 330] on input "b. Manage Project Knowledge" at bounding box center [412, 324] width 0 height 12
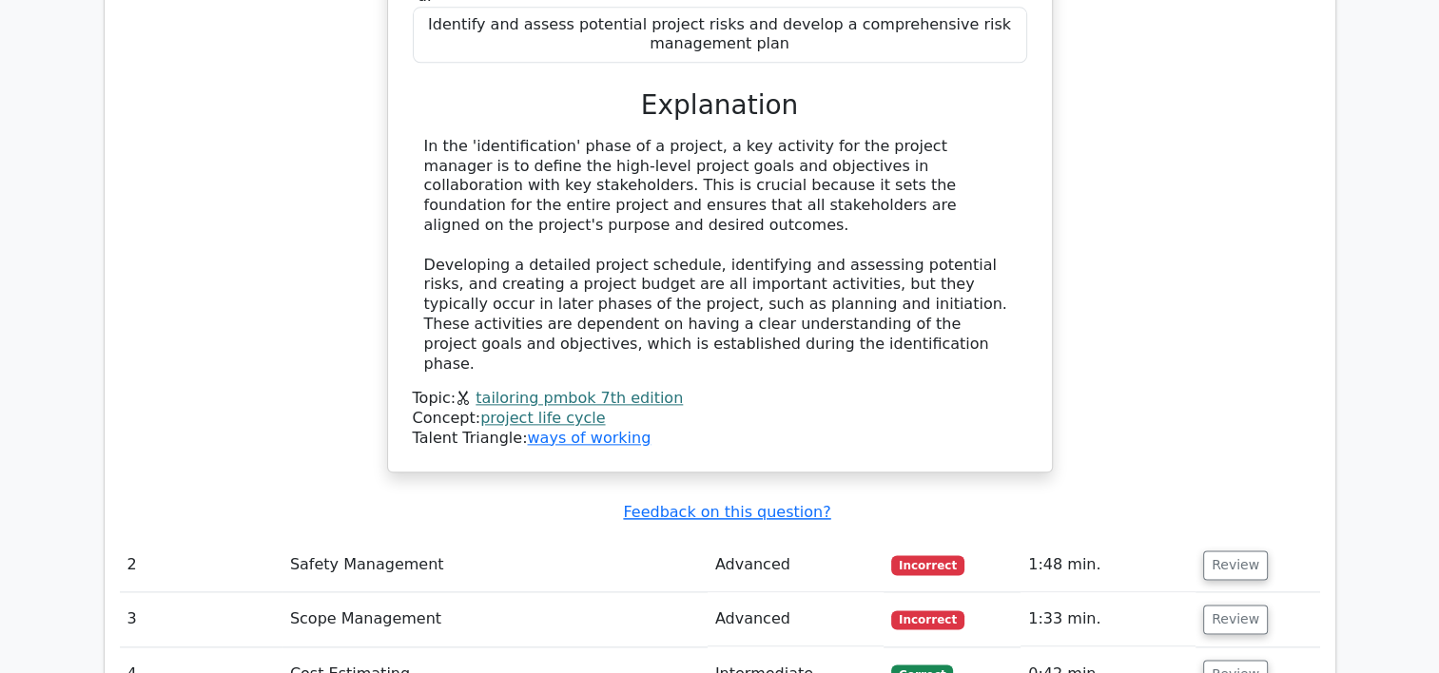
scroll to position [2226, 0]
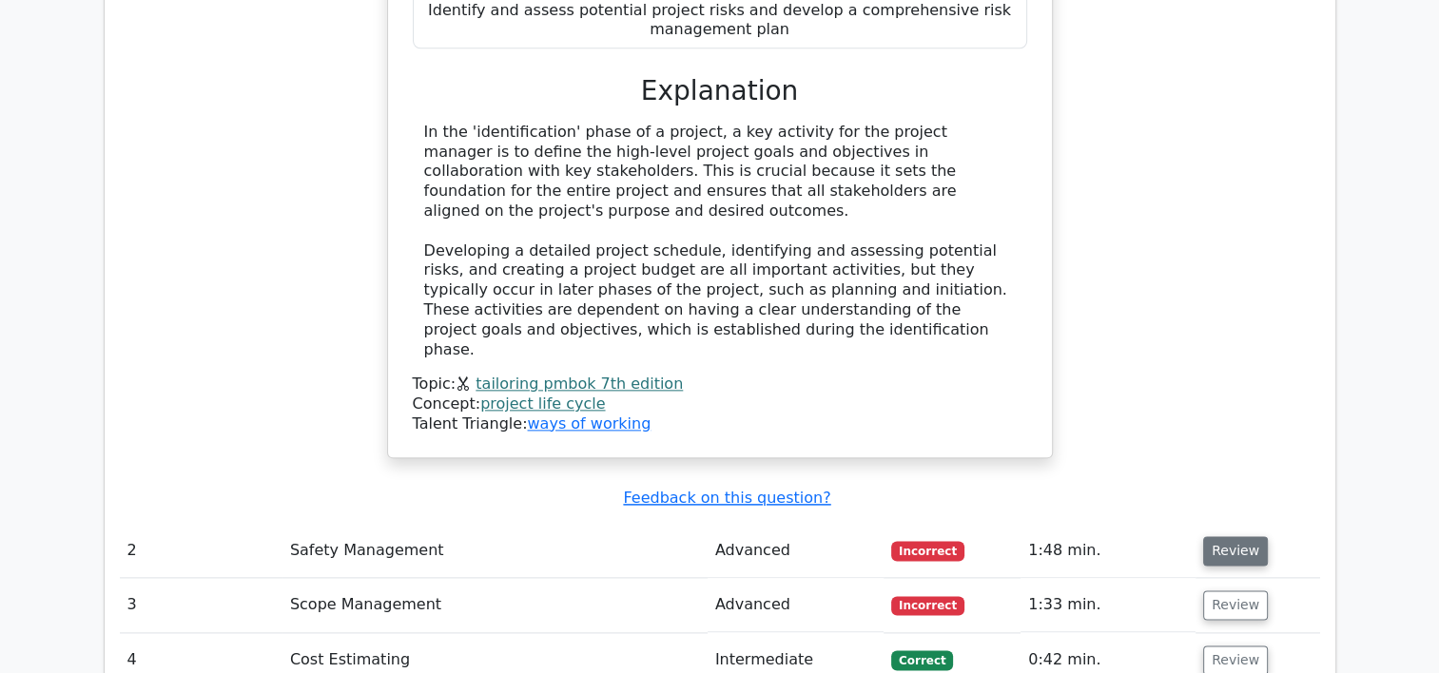
click at [1251, 536] on button "Review" at bounding box center [1235, 550] width 65 height 29
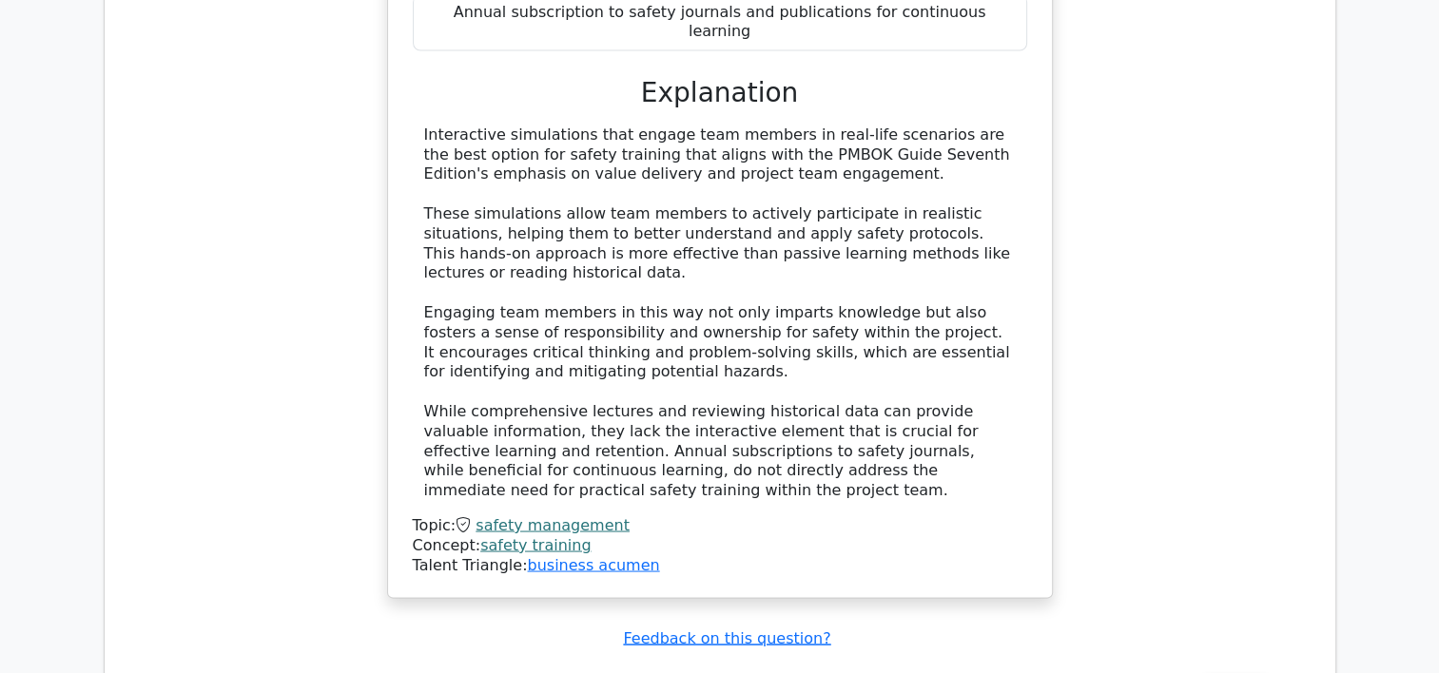
scroll to position [3485, 0]
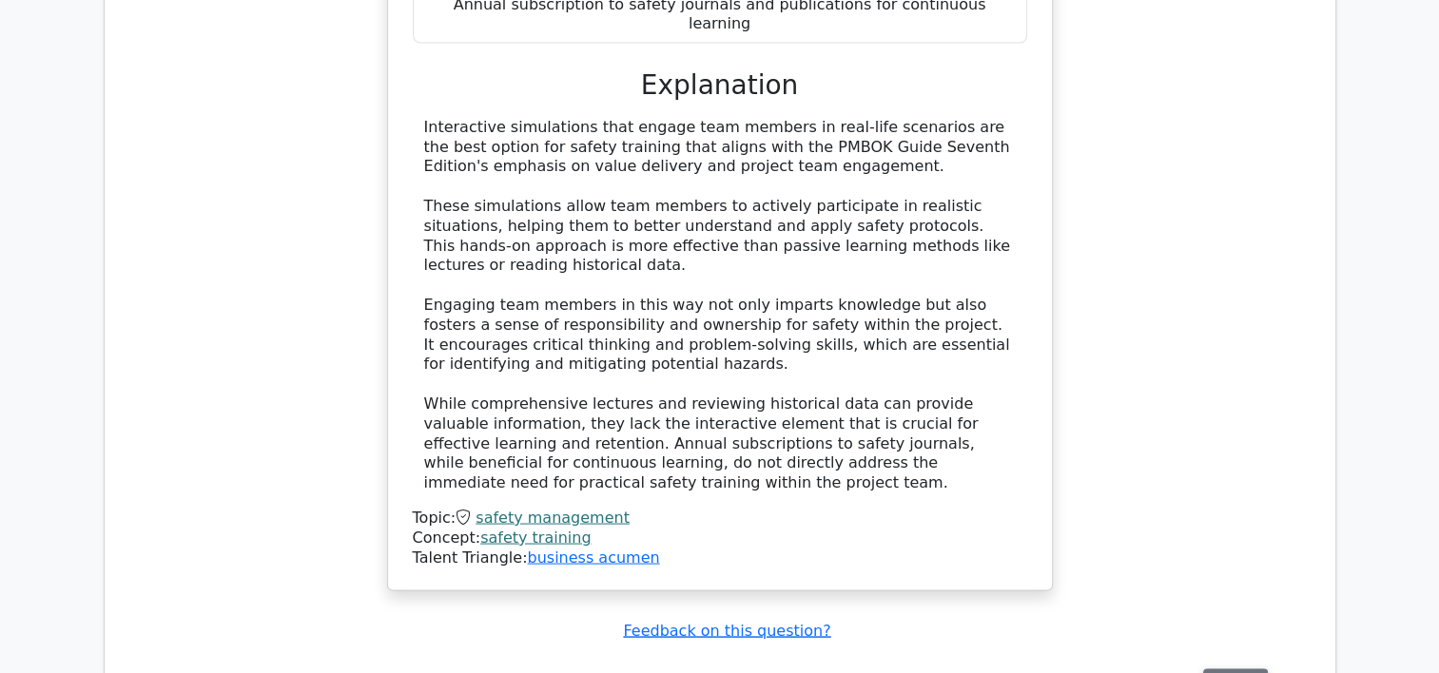
click at [1229, 669] on button "Review" at bounding box center [1235, 683] width 65 height 29
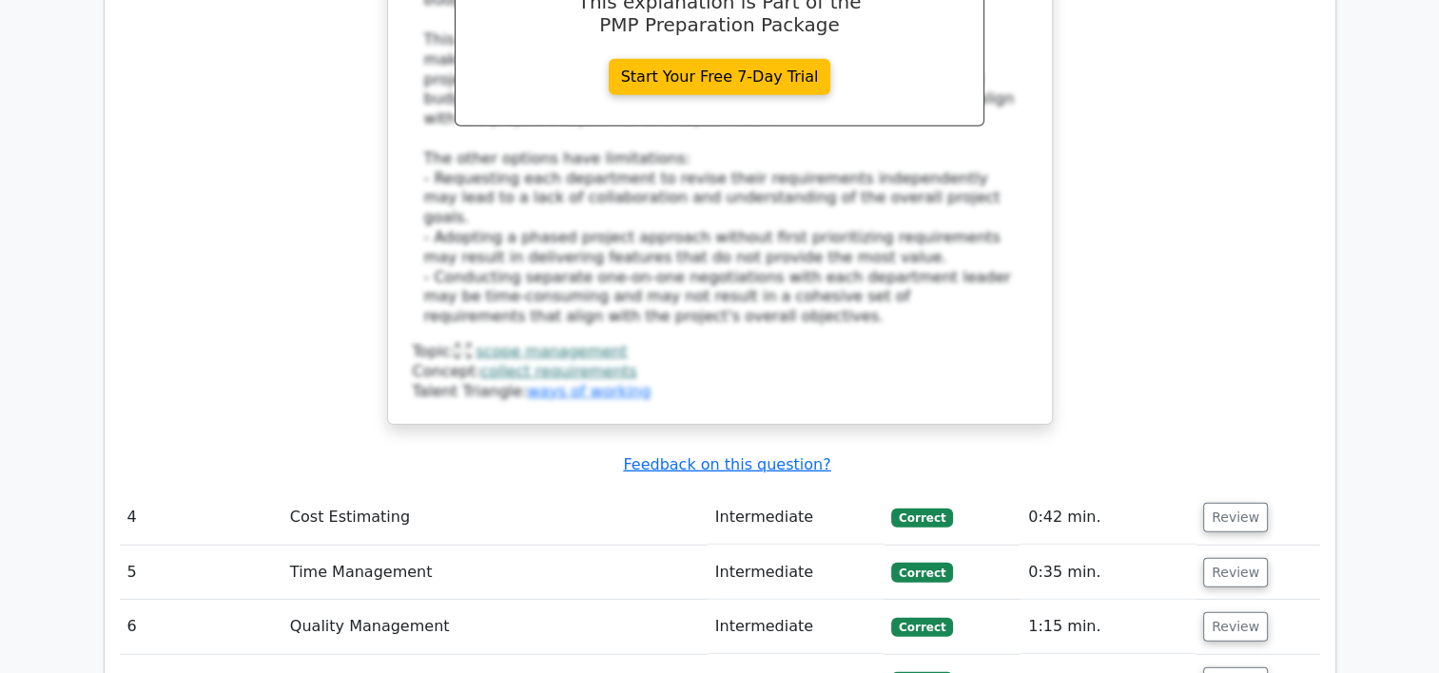
scroll to position [5235, 0]
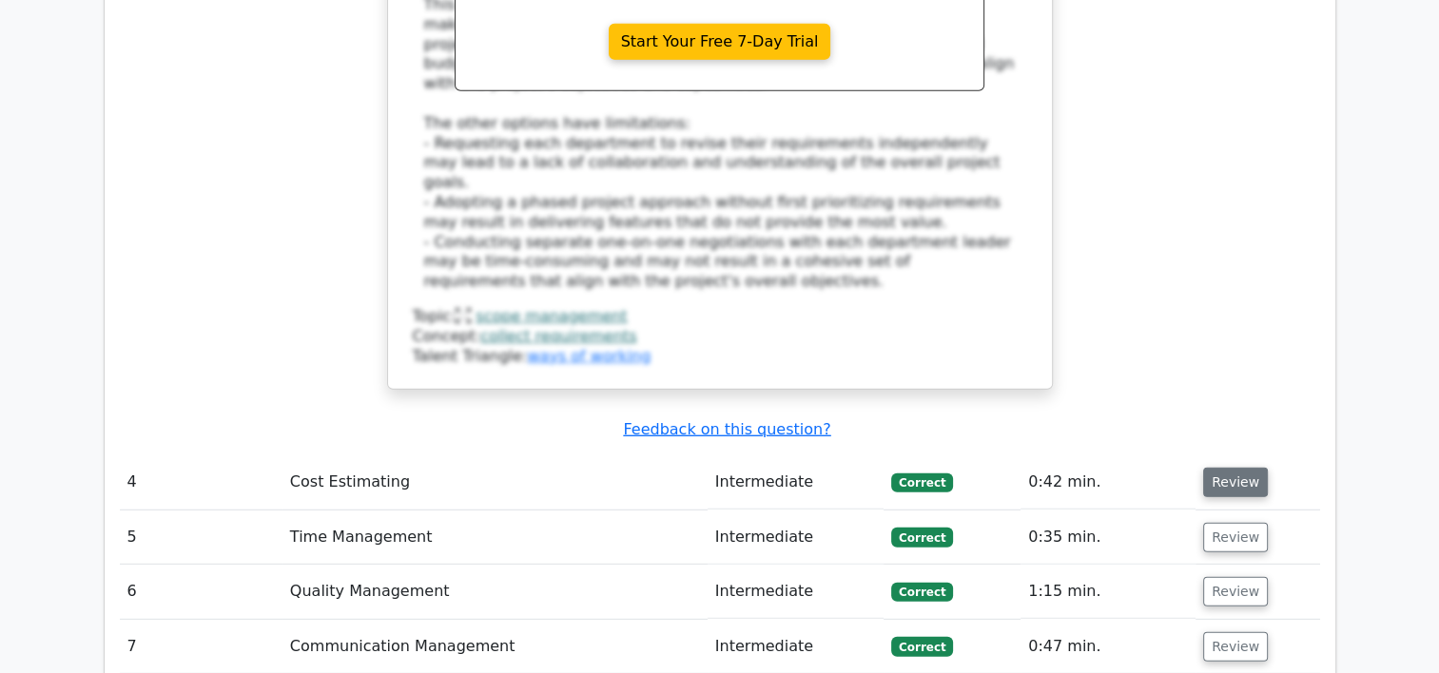
click at [1228, 468] on button "Review" at bounding box center [1235, 482] width 65 height 29
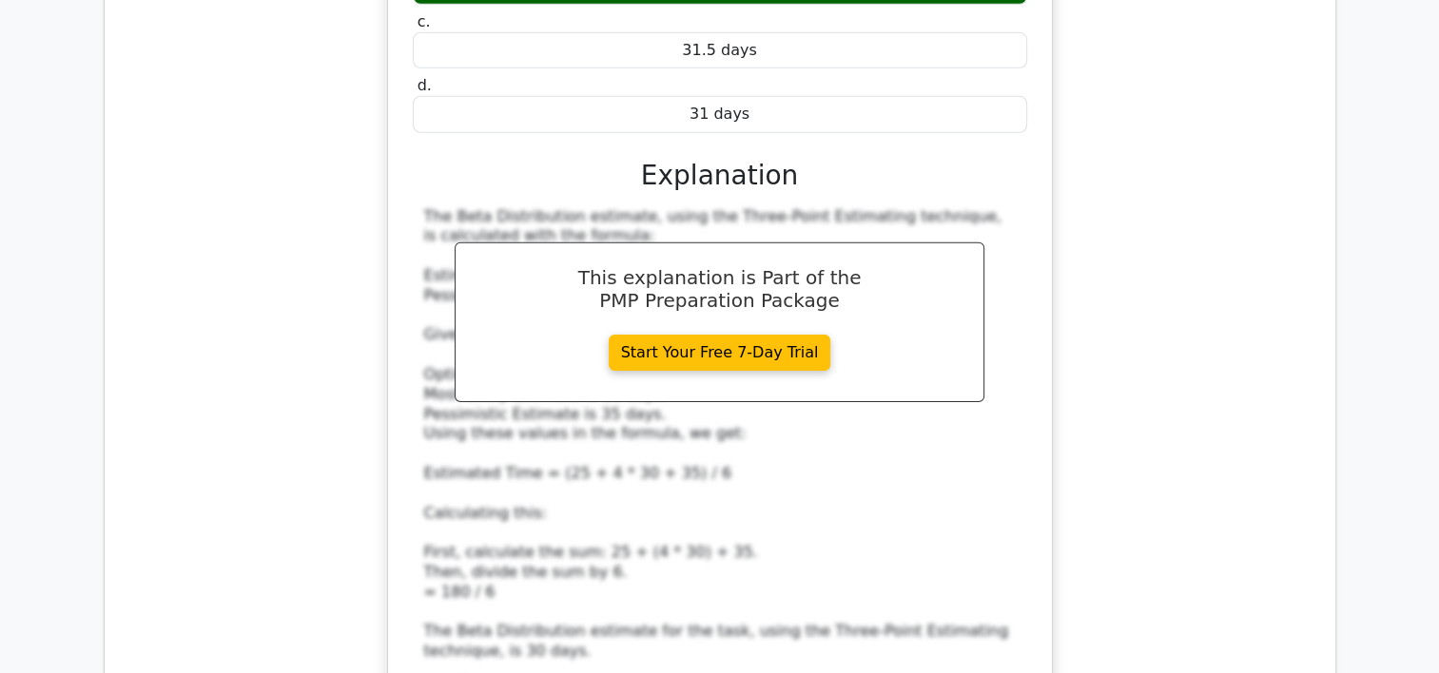
scroll to position [5995, 0]
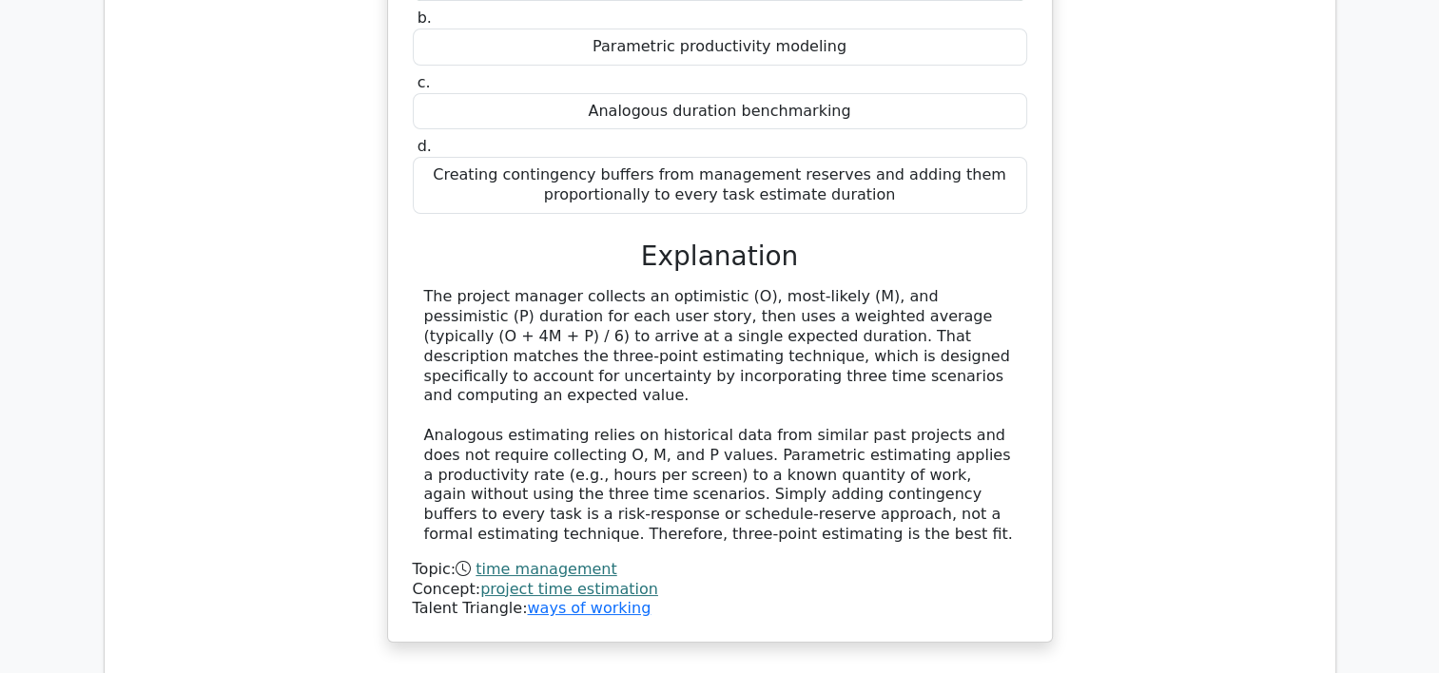
scroll to position [7137, 0]
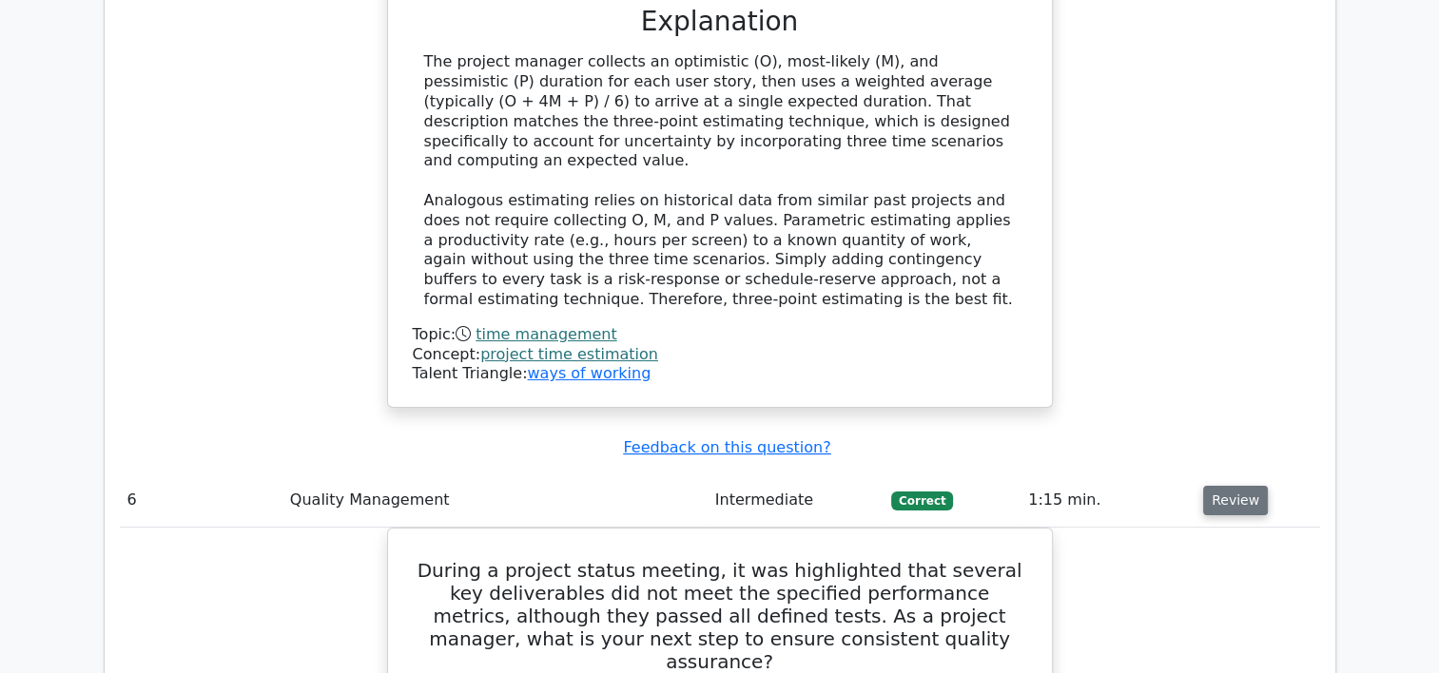
scroll to position [7365, 0]
